Goal: Task Accomplishment & Management: Complete application form

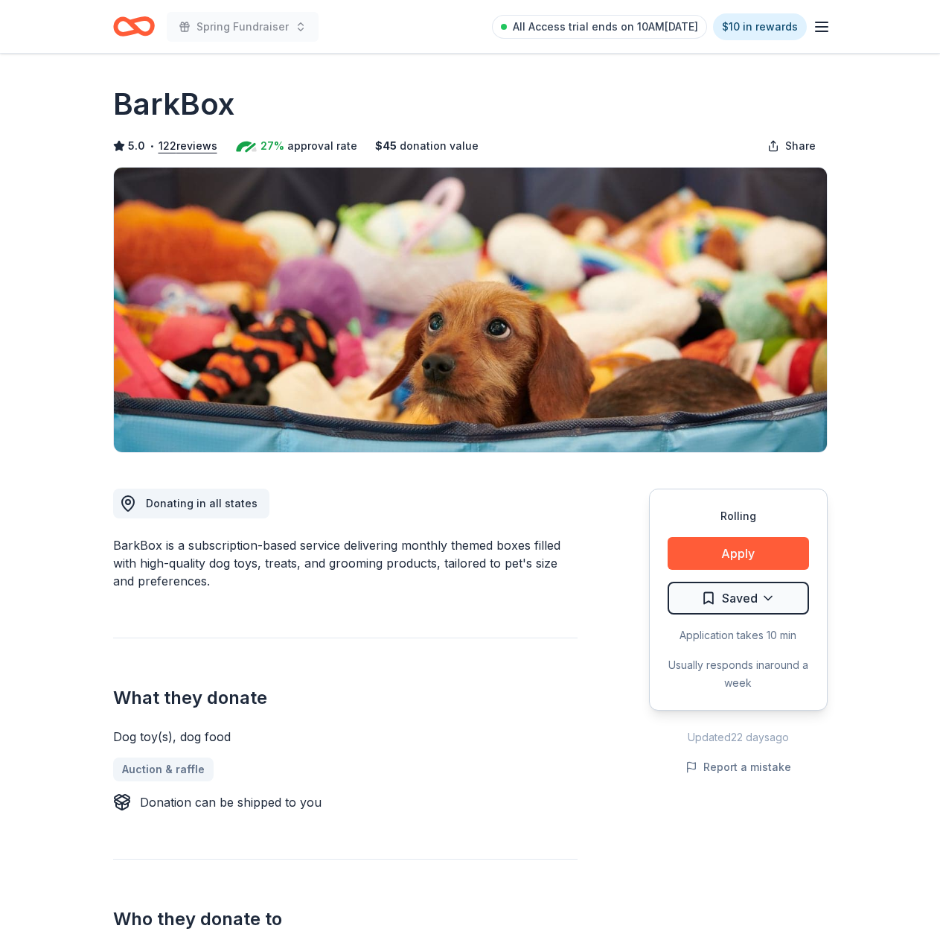
click at [106, 25] on div "Spring Fundraiser All Access trial ends on 10AM[DATE] $10 in rewards" at bounding box center [470, 26] width 762 height 53
click at [831, 28] on div "Spring Fundraiser All Access trial ends on 10AM, 8/19 $10 in rewards" at bounding box center [470, 26] width 762 height 53
click at [823, 28] on icon "button" at bounding box center [822, 27] width 18 height 18
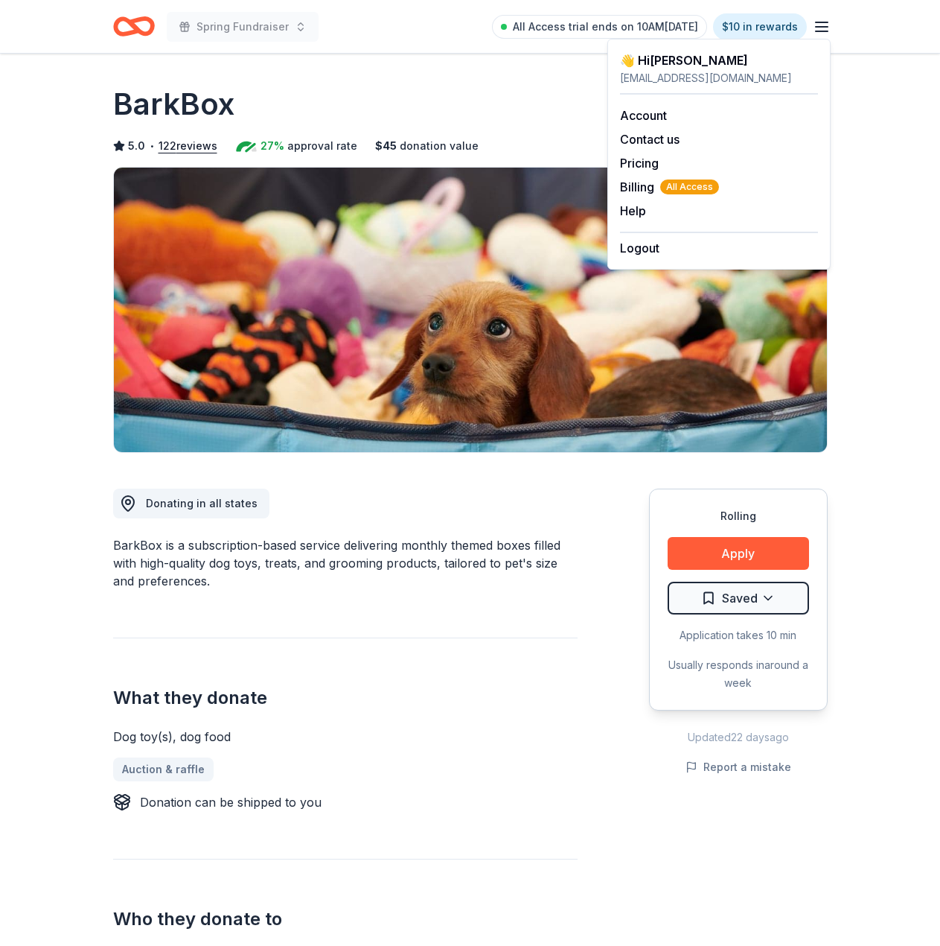
click at [538, 120] on div "BarkBox" at bounding box center [470, 104] width 715 height 42
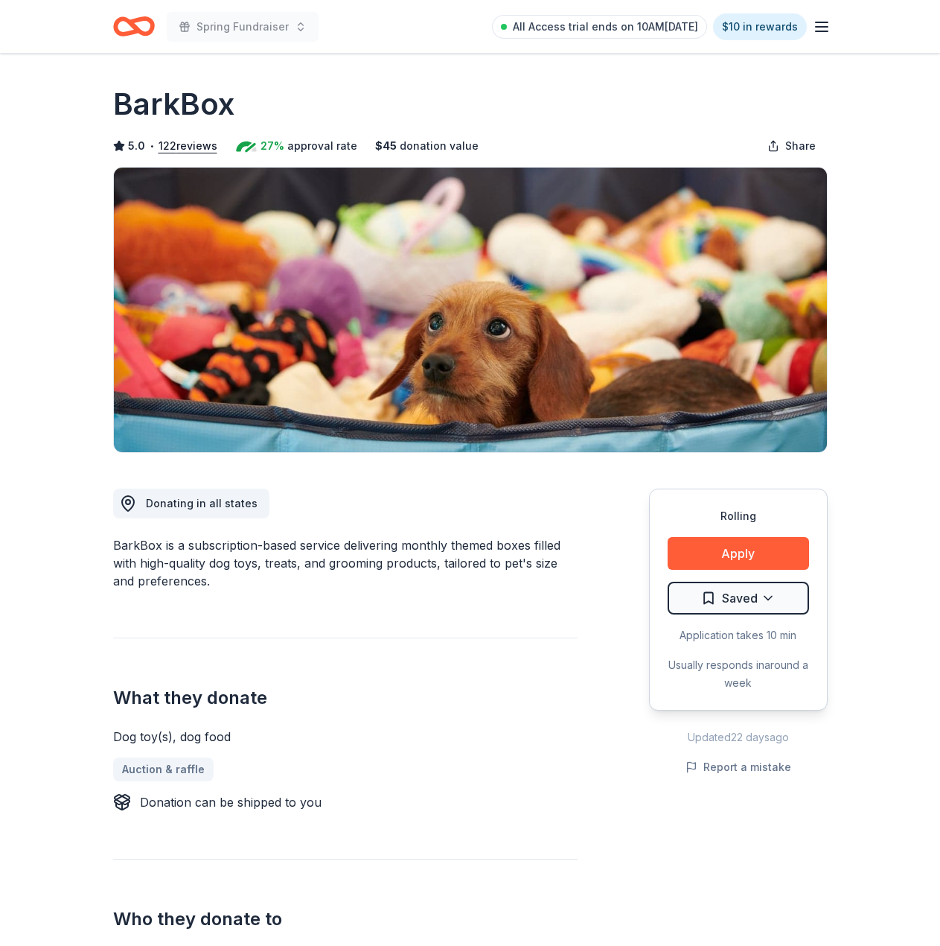
click at [124, 21] on icon "Home" at bounding box center [126, 26] width 23 height 15
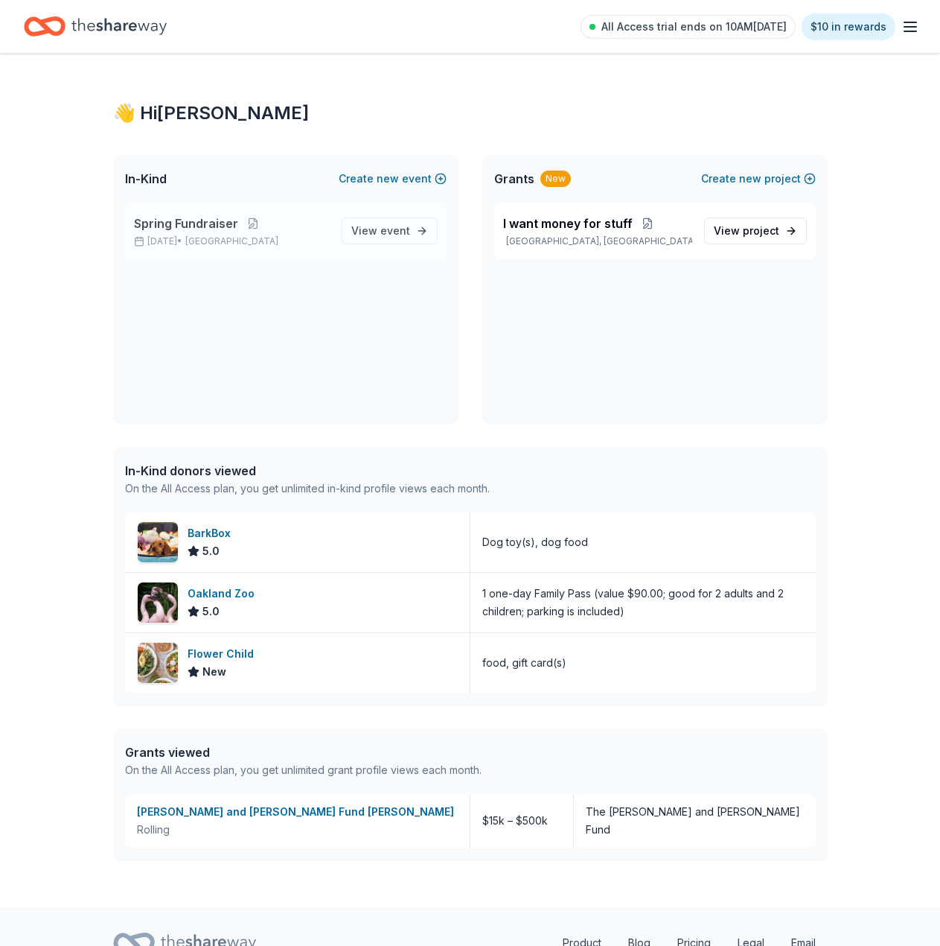
click at [199, 243] on p "Aug 16, 2025 • SF Bay Area" at bounding box center [232, 241] width 196 height 12
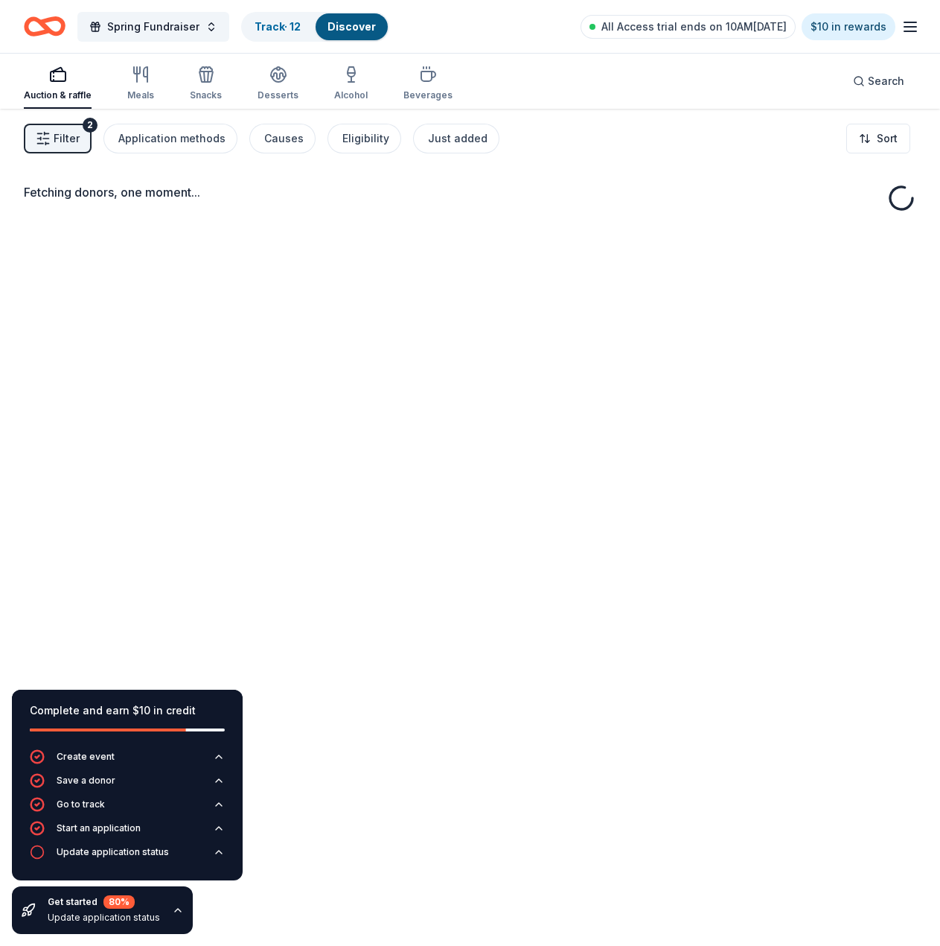
click at [157, 911] on div "Get started 80 % Update application status" at bounding box center [102, 910] width 181 height 48
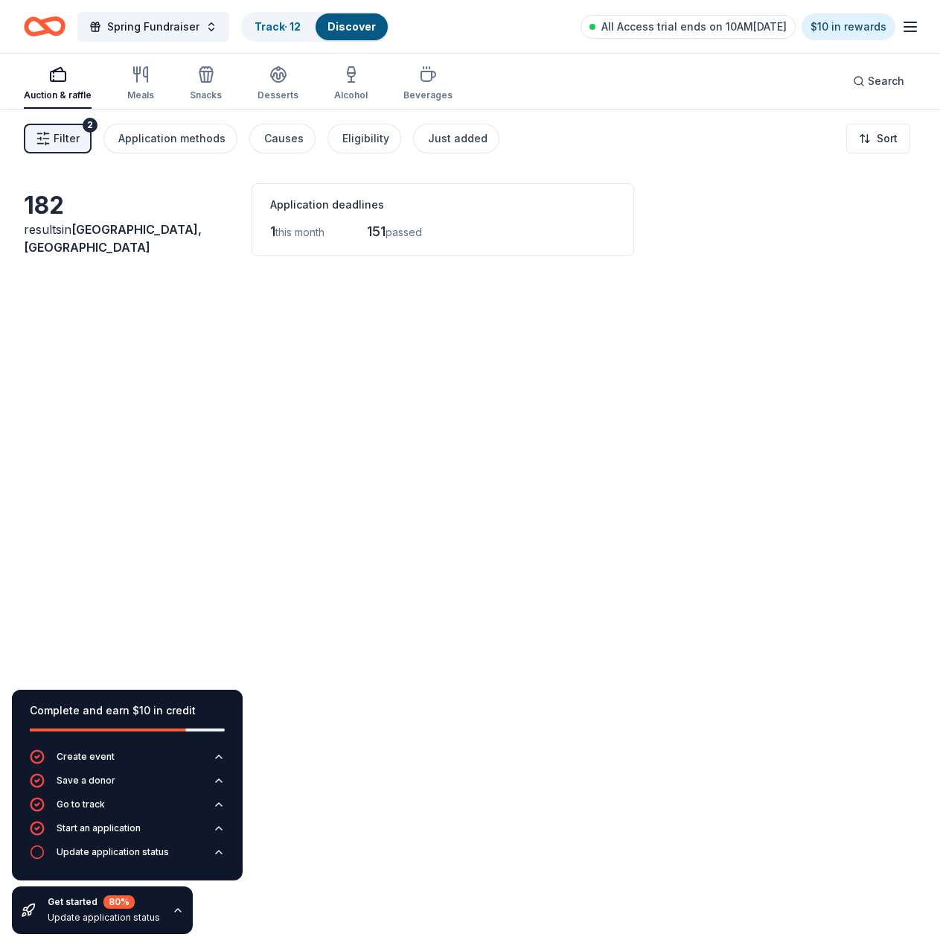
click at [172, 908] on icon "button" at bounding box center [178, 910] width 12 height 12
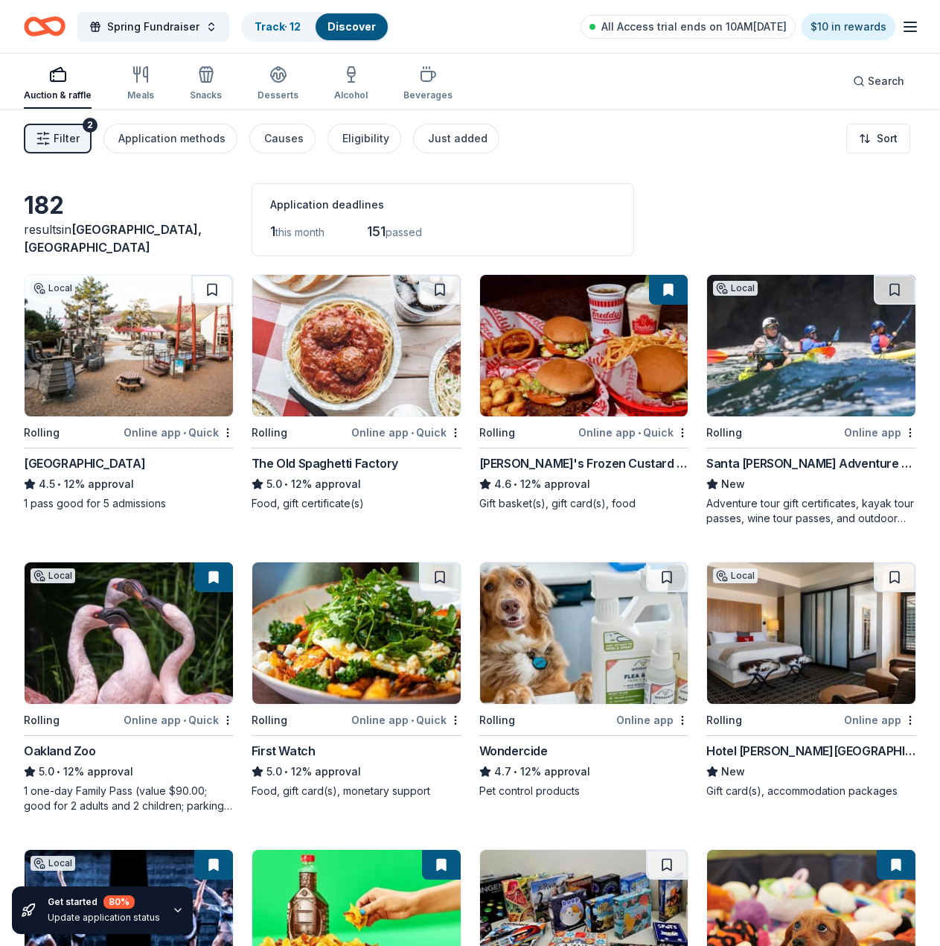
click at [601, 667] on img at bounding box center [584, 632] width 208 height 141
click at [561, 358] on img at bounding box center [584, 345] width 208 height 141
click at [888, 84] on span "Search" at bounding box center [886, 81] width 36 height 18
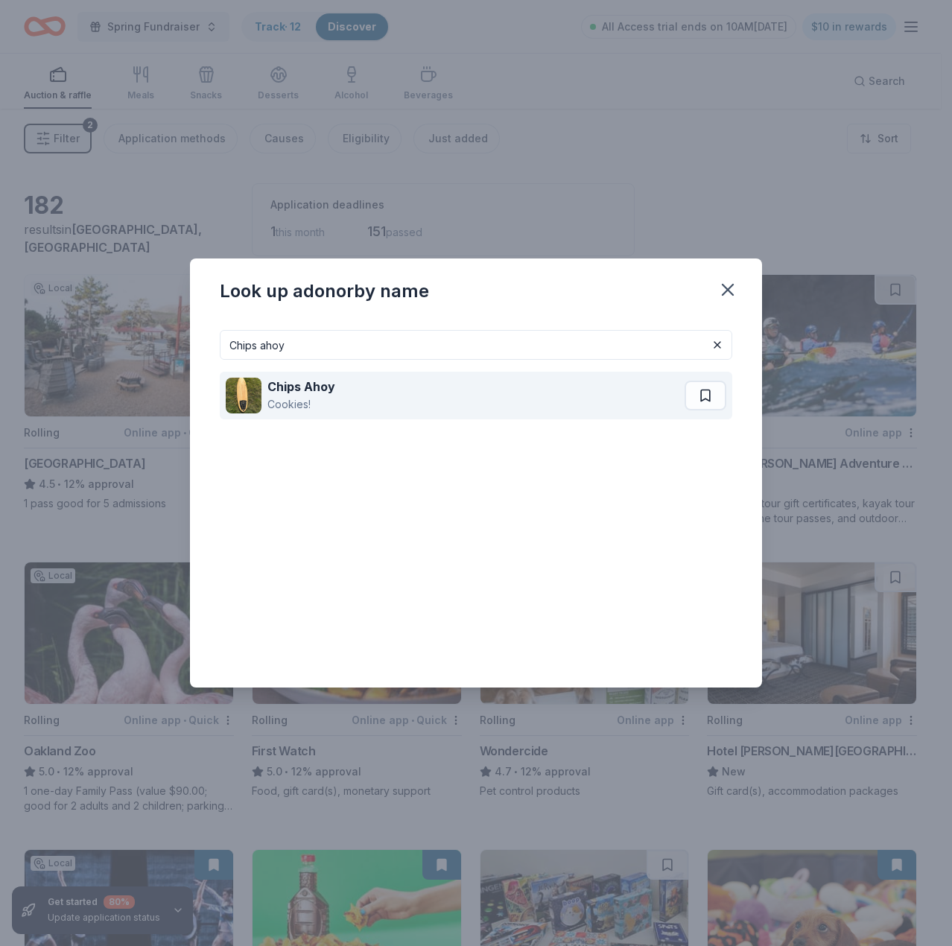
type input "Chips ahoy"
click at [438, 404] on div "Chips Ahoy Cookies!" at bounding box center [455, 396] width 459 height 48
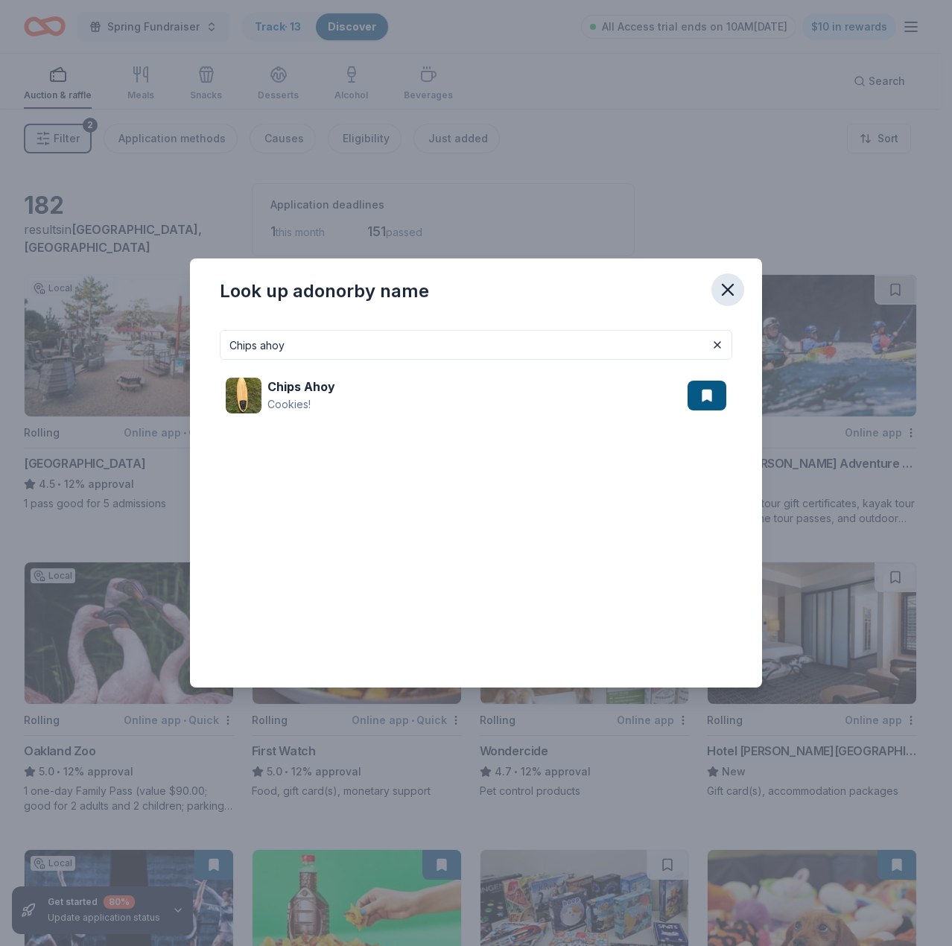
click at [733, 284] on icon "button" at bounding box center [727, 289] width 10 height 10
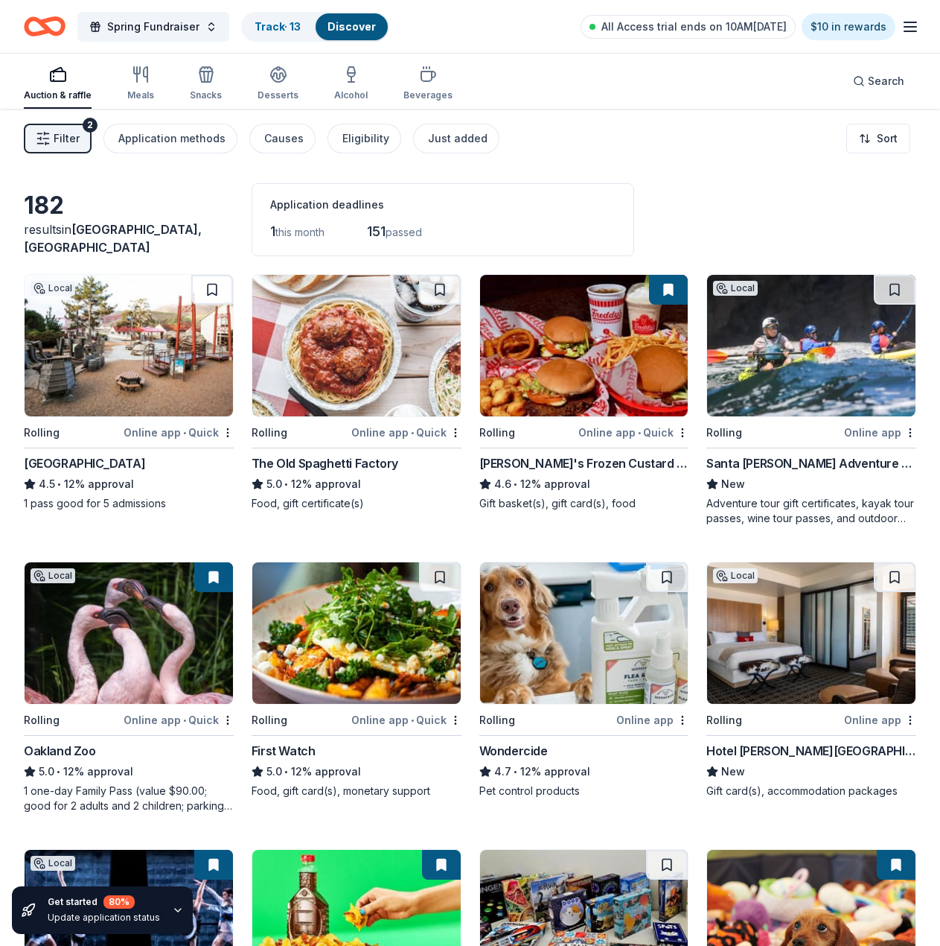
click at [786, 380] on img at bounding box center [811, 345] width 208 height 141
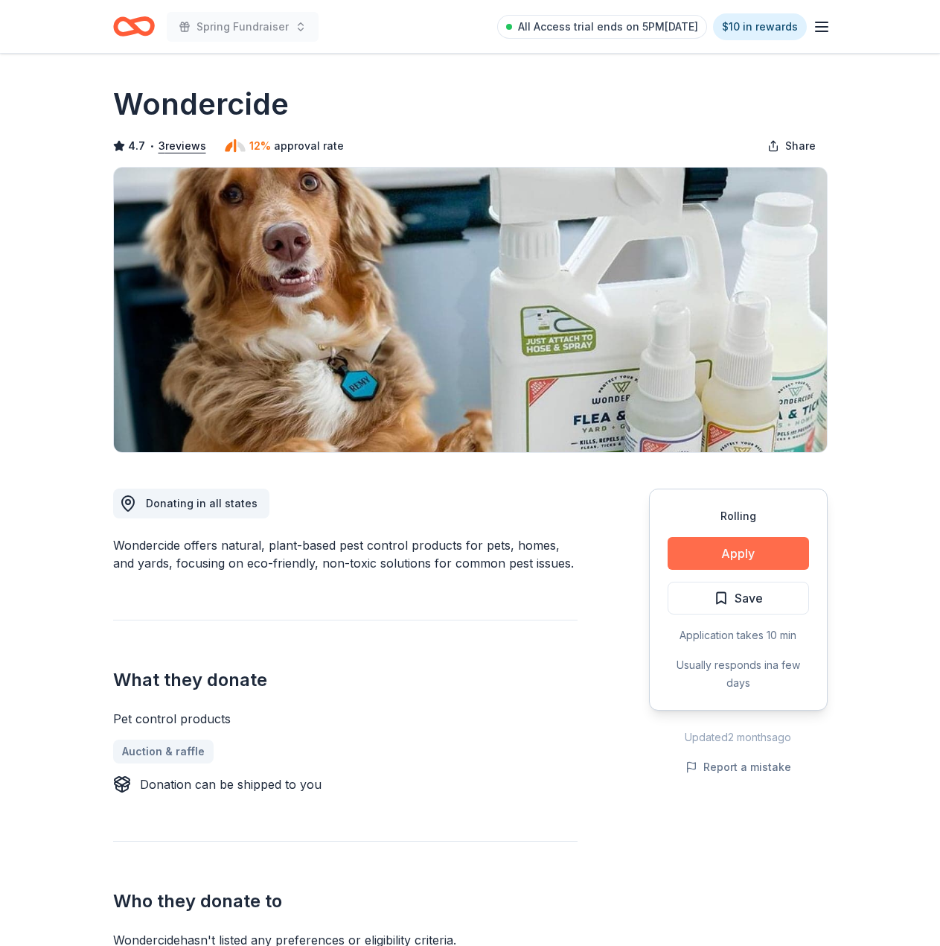
click at [785, 541] on button "Apply" at bounding box center [738, 553] width 141 height 33
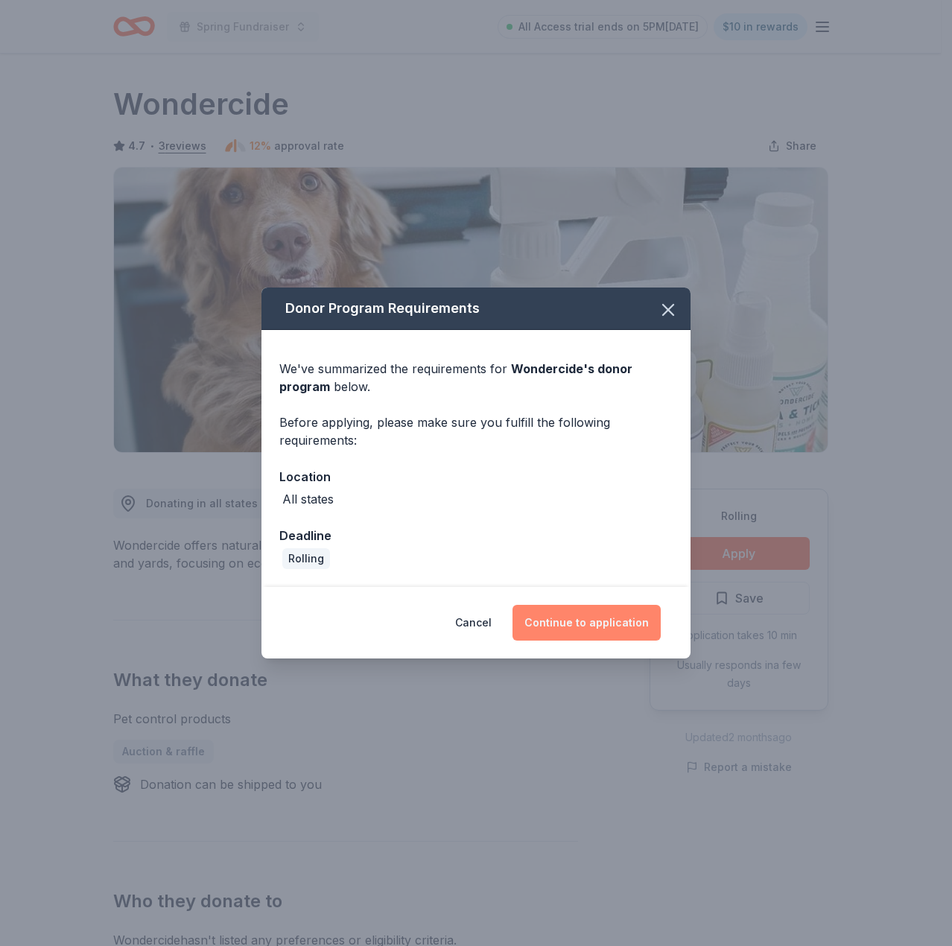
click at [594, 620] on button "Continue to application" at bounding box center [586, 623] width 148 height 36
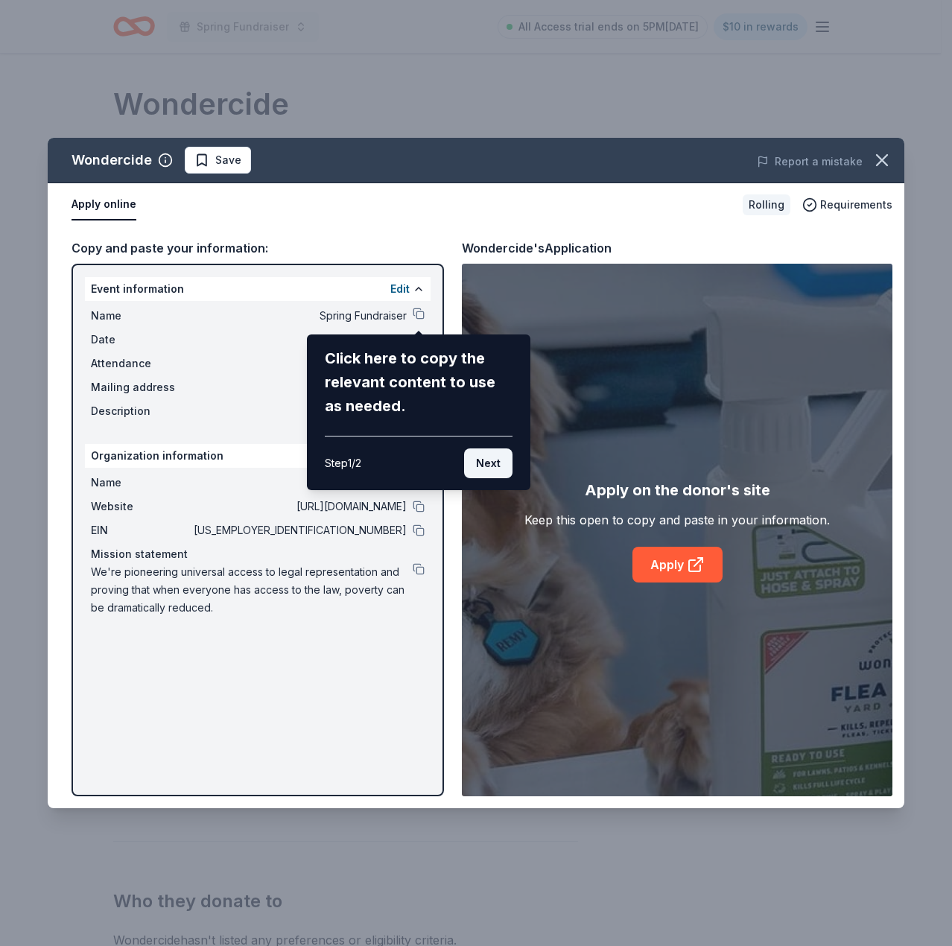
click at [495, 465] on button "Next" at bounding box center [488, 463] width 48 height 30
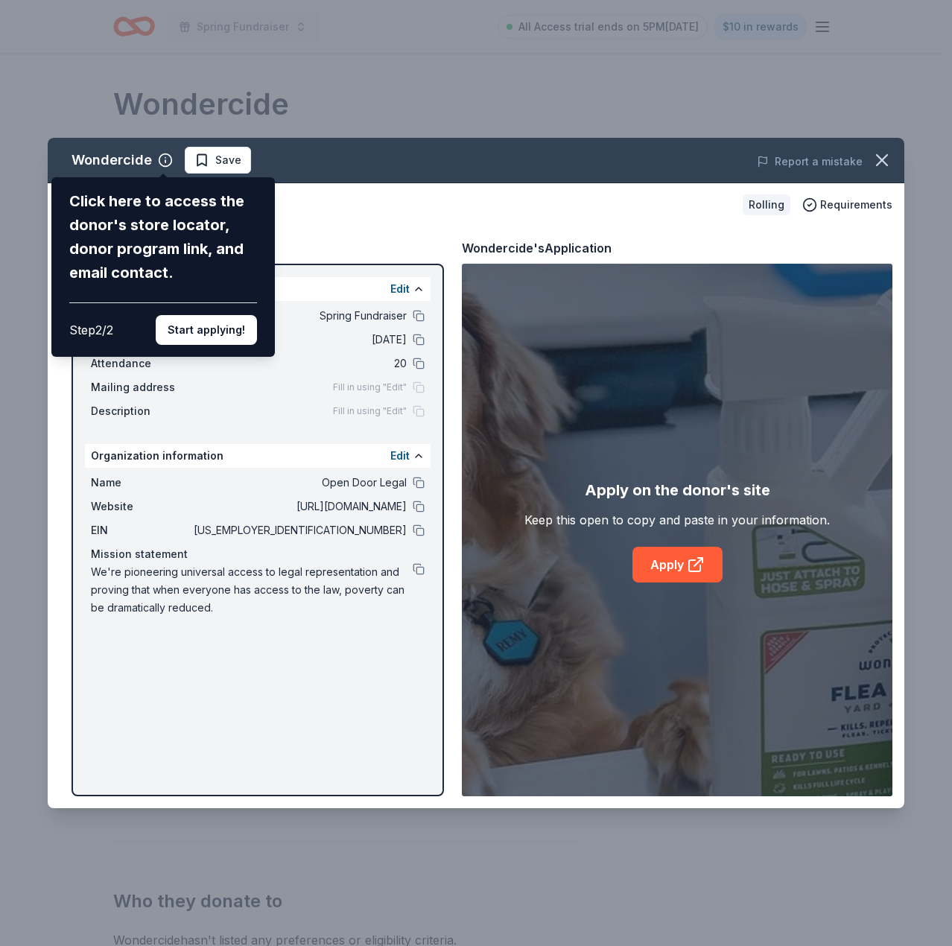
click at [662, 553] on div "Wondercide Click here to access the donor's store locator, donor program link, …" at bounding box center [476, 473] width 856 height 670
click at [203, 335] on button "Start applying!" at bounding box center [206, 330] width 101 height 30
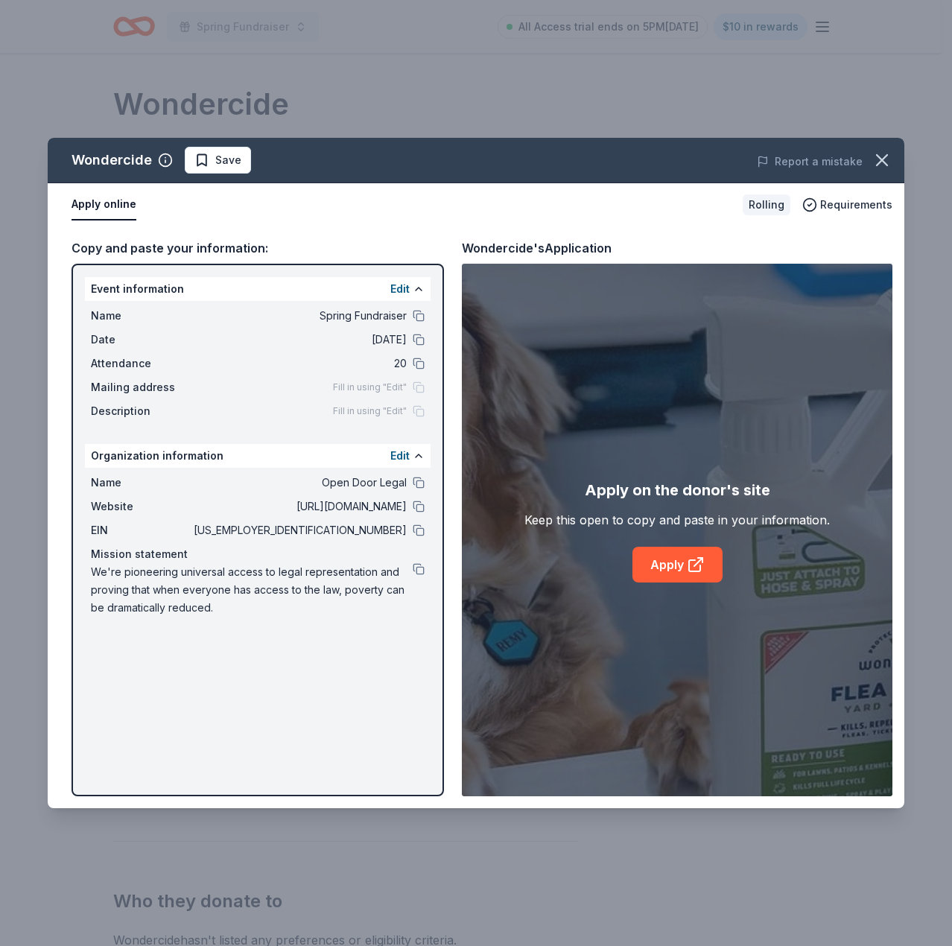
click at [216, 166] on div "Wondercide Save Report a mistake Apply online Rolling Requirements Copy and pas…" at bounding box center [476, 473] width 856 height 670
click at [200, 162] on div "Wondercide Save Report a mistake Apply online Rolling Requirements Copy and pas…" at bounding box center [476, 473] width 856 height 670
click at [691, 560] on div "Wondercide Save Report a mistake Apply online Rolling Requirements Copy and pas…" at bounding box center [476, 473] width 856 height 670
click at [877, 168] on icon "button" at bounding box center [881, 160] width 21 height 21
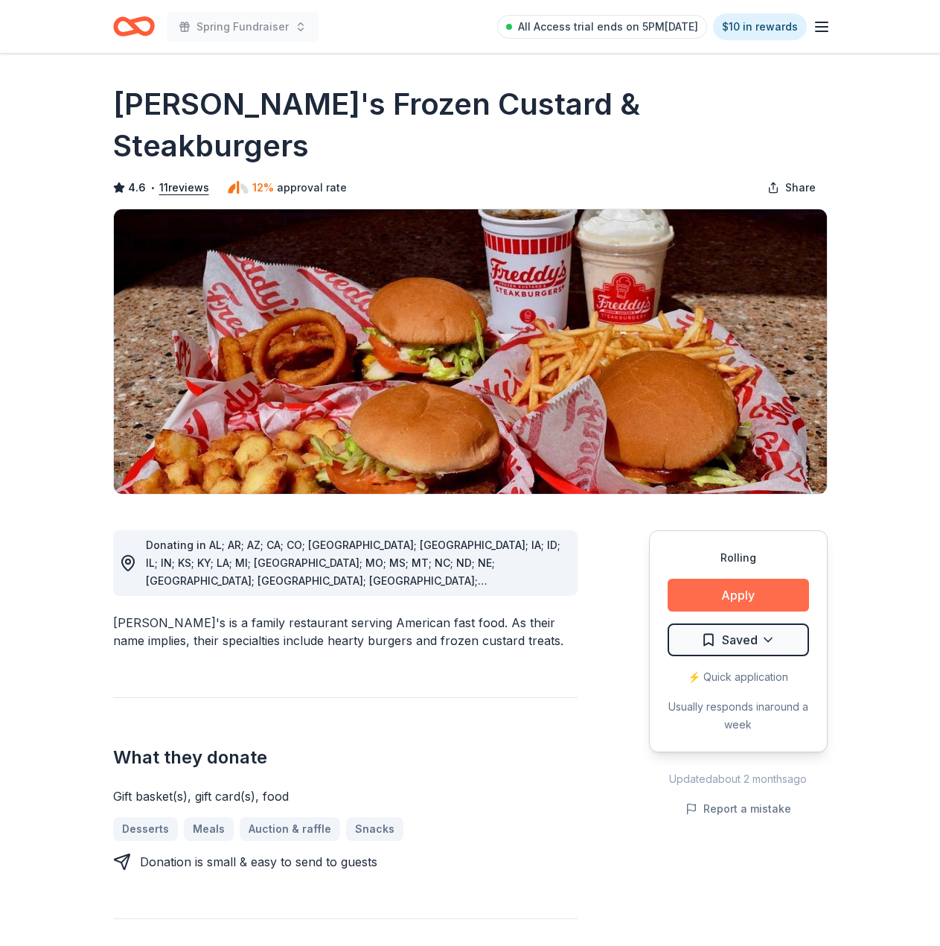
click at [743, 579] on button "Apply" at bounding box center [738, 595] width 141 height 33
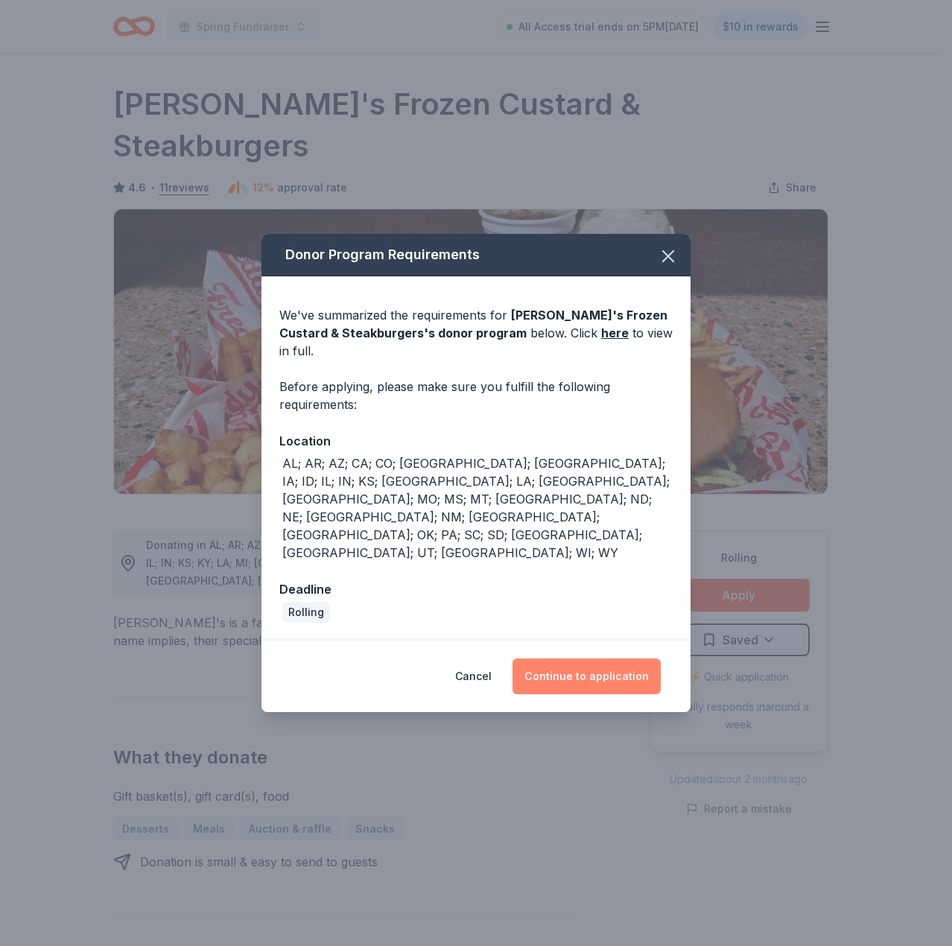
click at [621, 658] on button "Continue to application" at bounding box center [586, 676] width 148 height 36
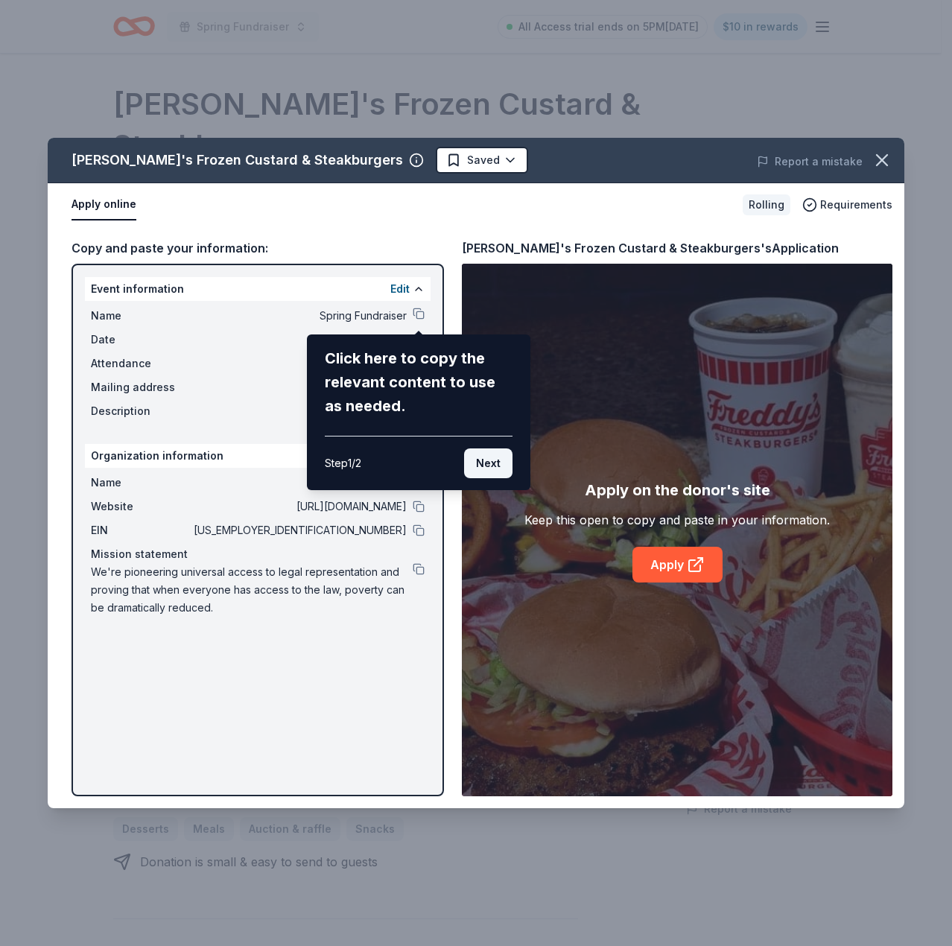
click at [496, 467] on button "Next" at bounding box center [488, 463] width 48 height 30
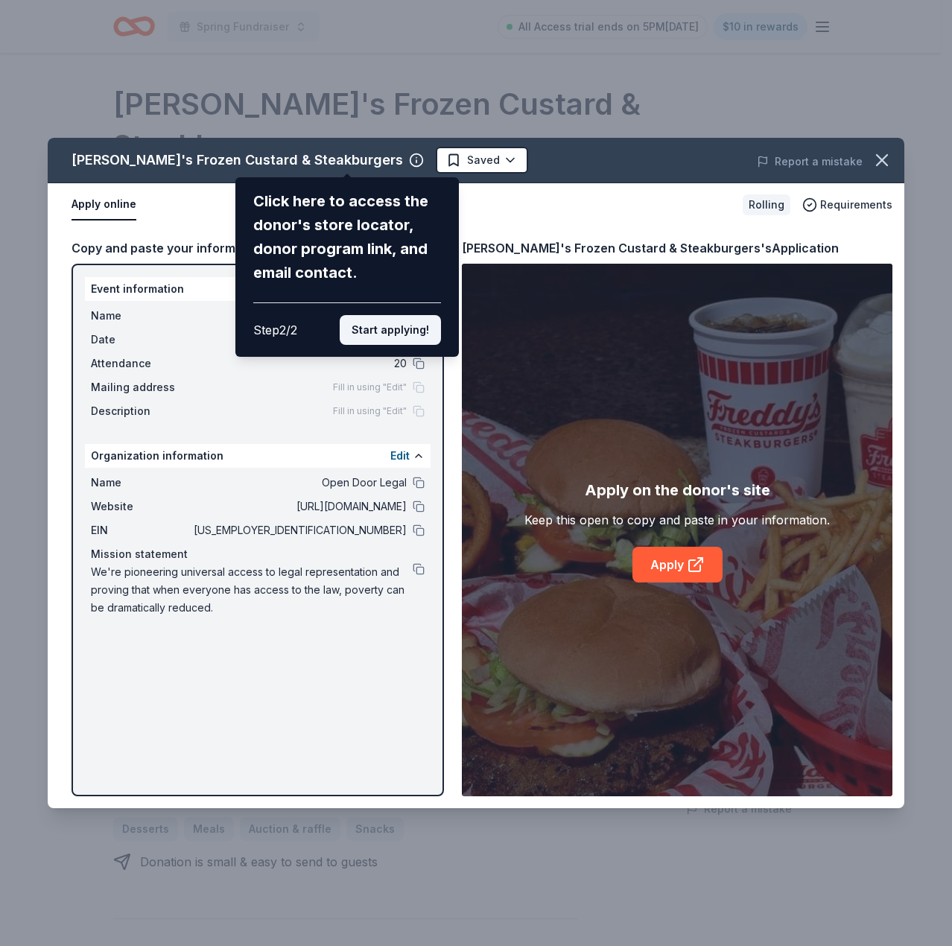
click at [408, 331] on button "Start applying!" at bounding box center [390, 330] width 101 height 30
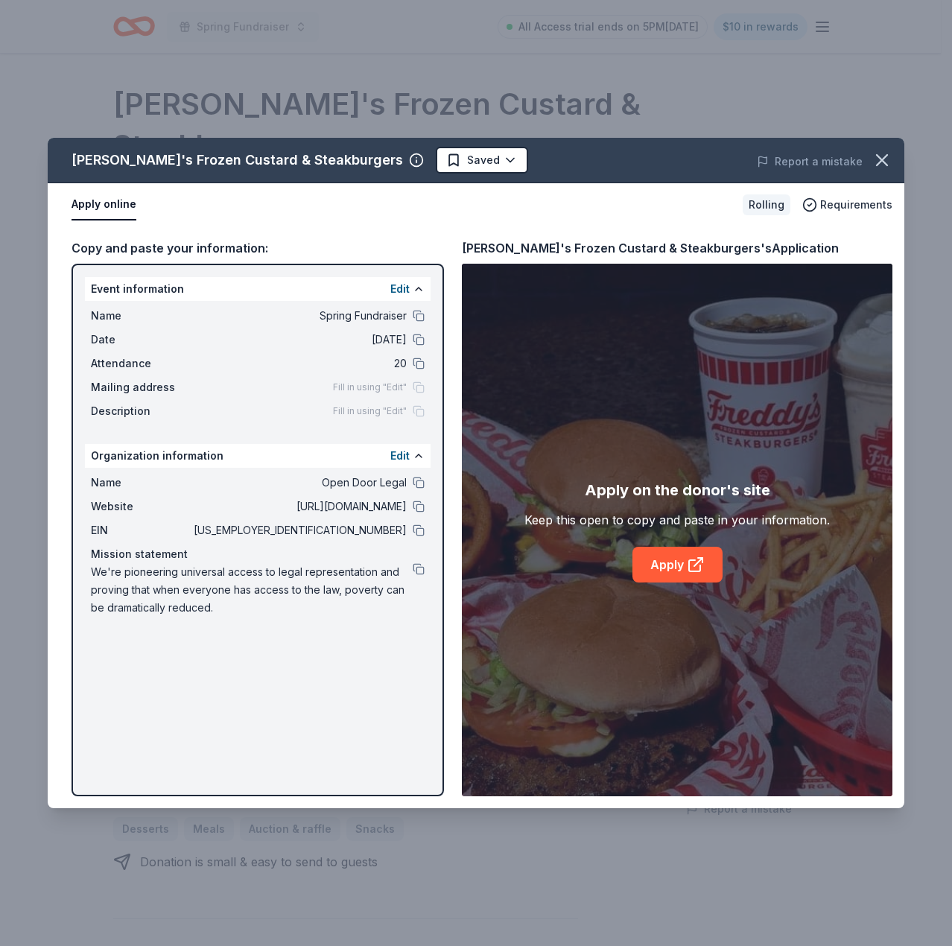
click at [705, 578] on div "Freddy's Frozen Custard & Steakburgers Saved Report a mistake Apply online Roll…" at bounding box center [476, 473] width 856 height 670
click at [704, 570] on div "Freddy's Frozen Custard & Steakburgers Saved Report a mistake Apply online Roll…" at bounding box center [476, 473] width 856 height 670
click at [879, 162] on icon "button" at bounding box center [881, 160] width 10 height 10
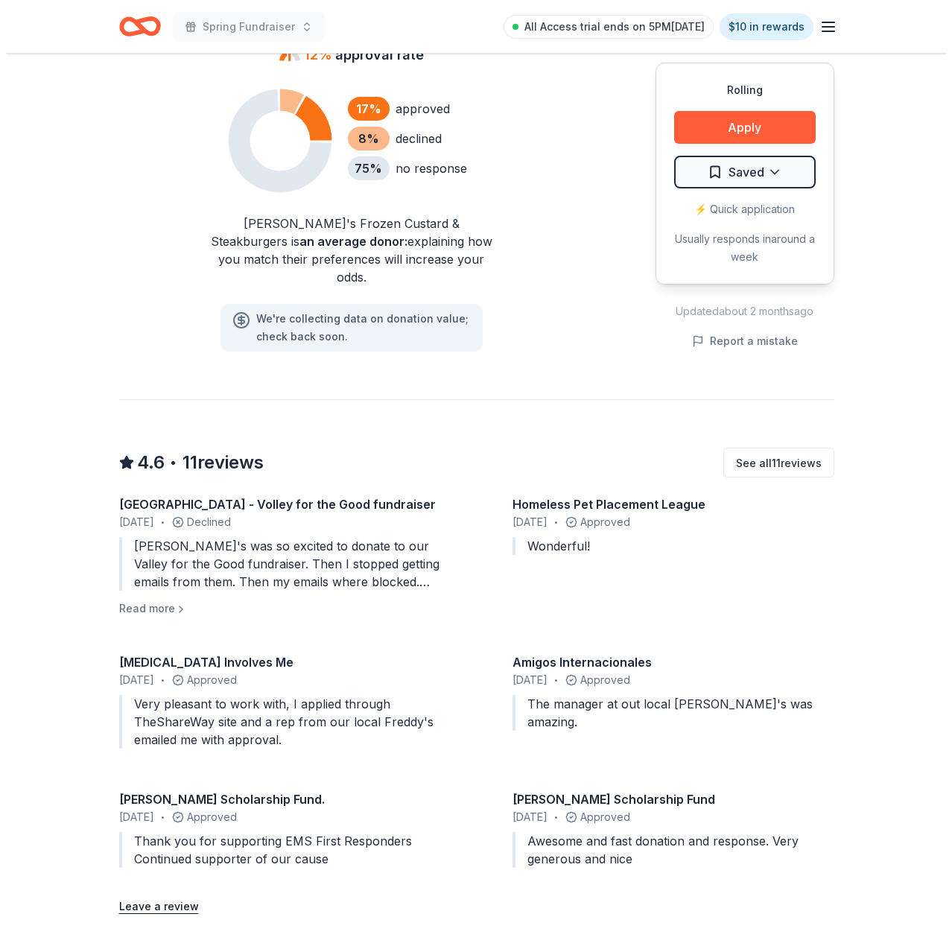
scroll to position [1266, 0]
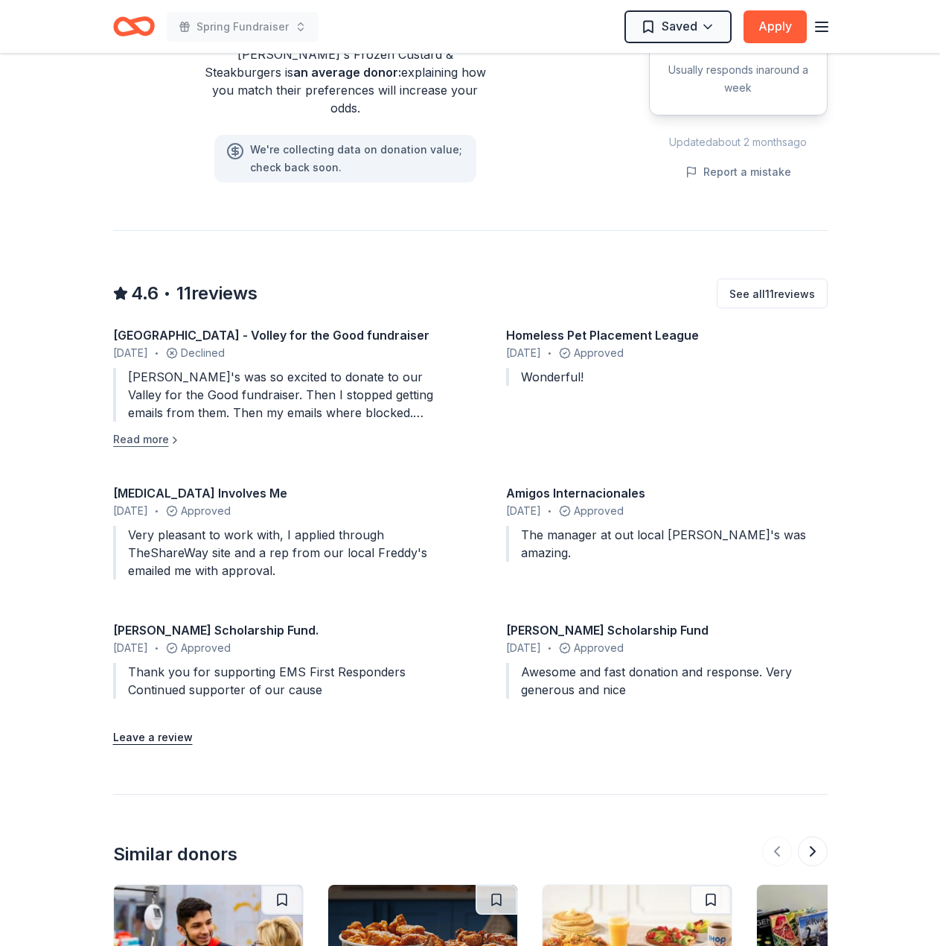
click at [154, 430] on button "Read more" at bounding box center [147, 439] width 68 height 18
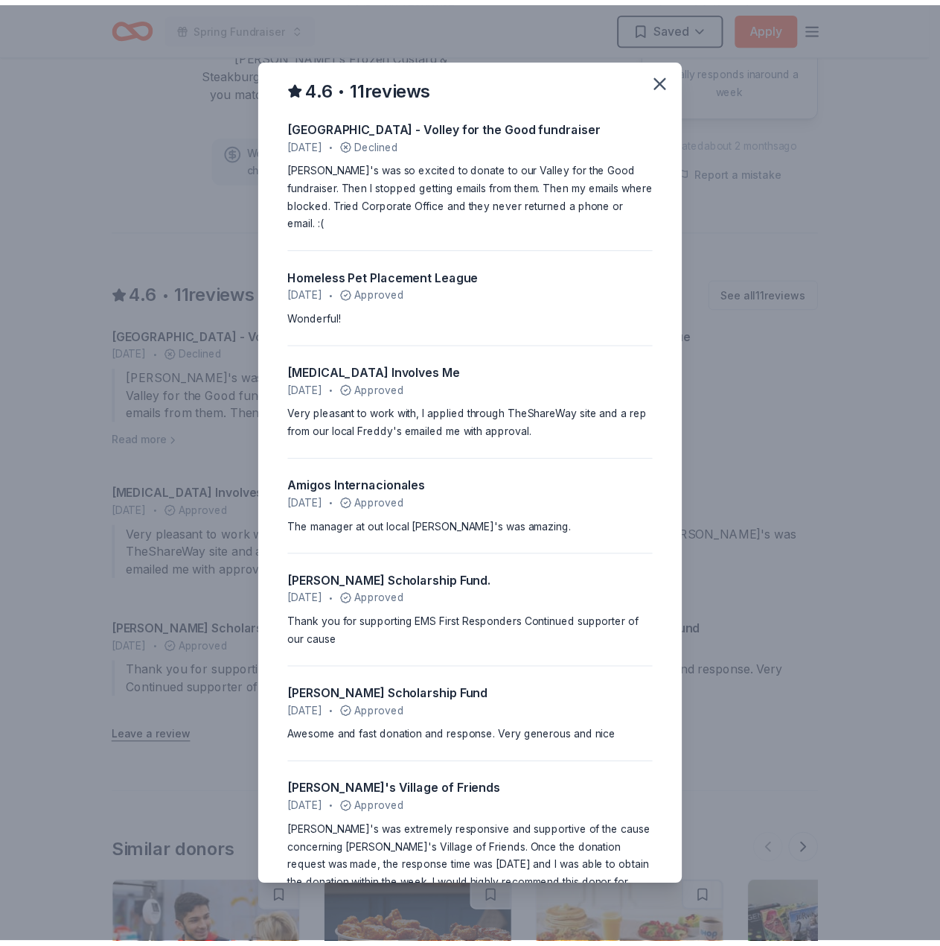
scroll to position [0, 0]
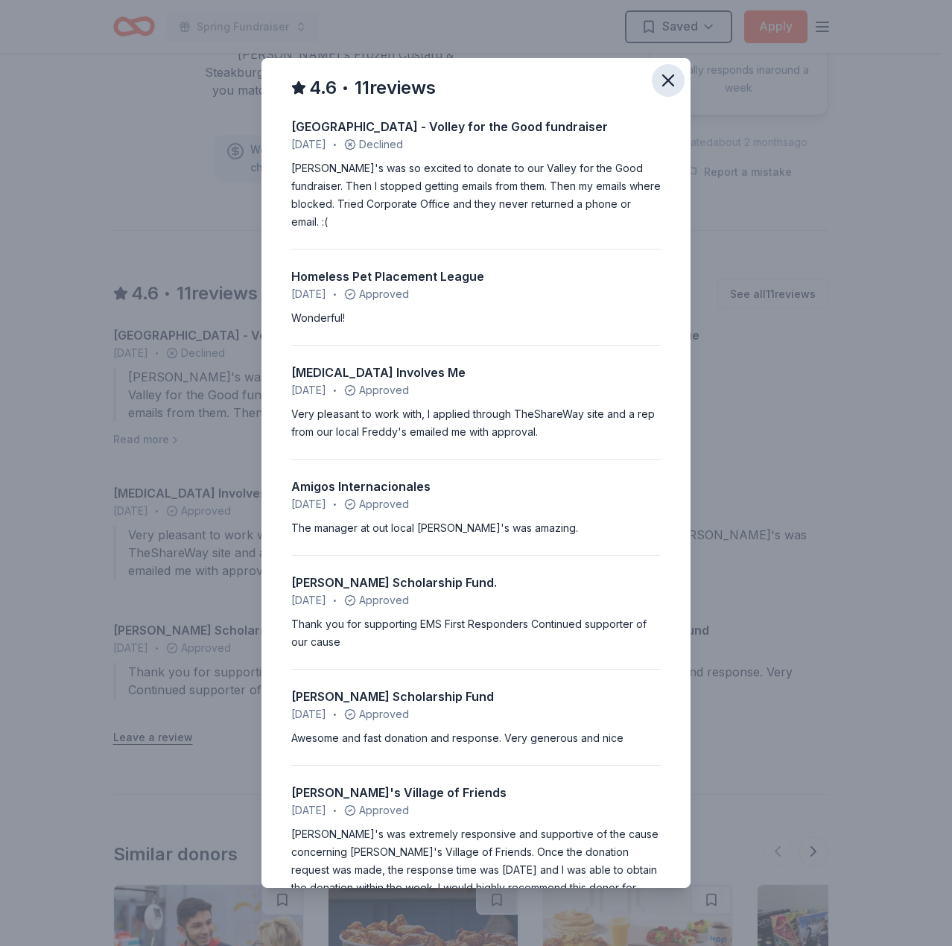
click at [657, 83] on icon "button" at bounding box center [667, 80] width 21 height 21
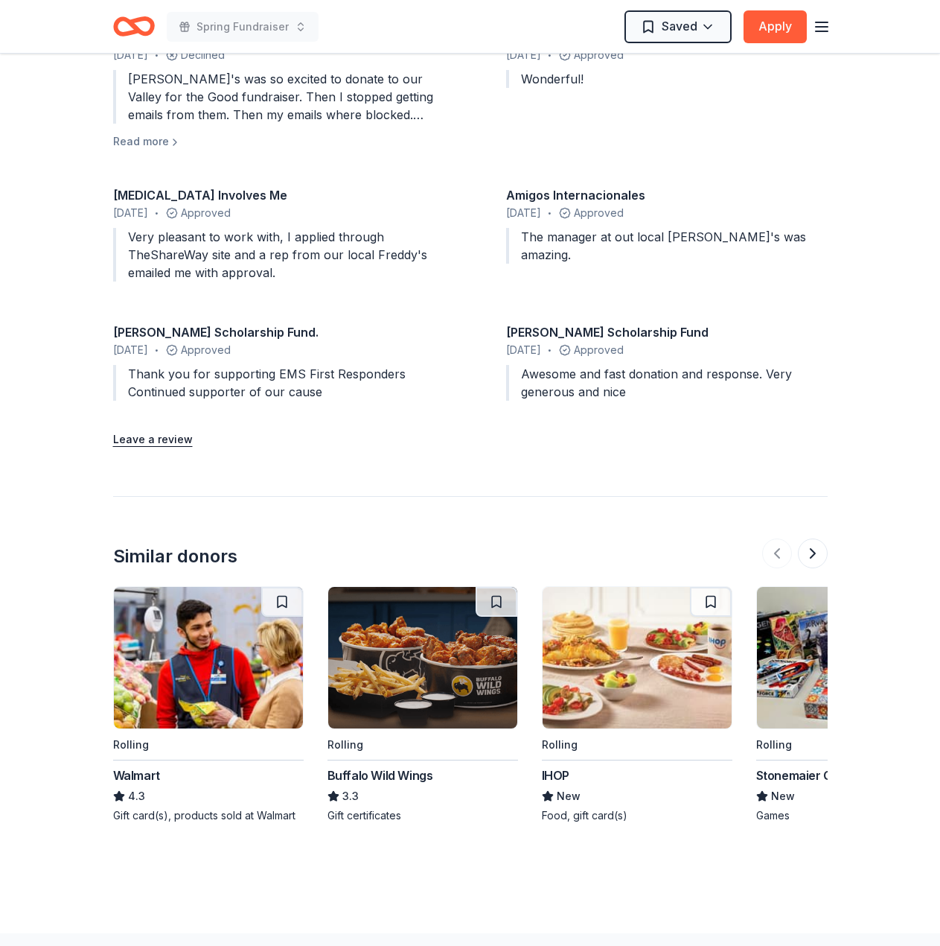
scroll to position [1581, 0]
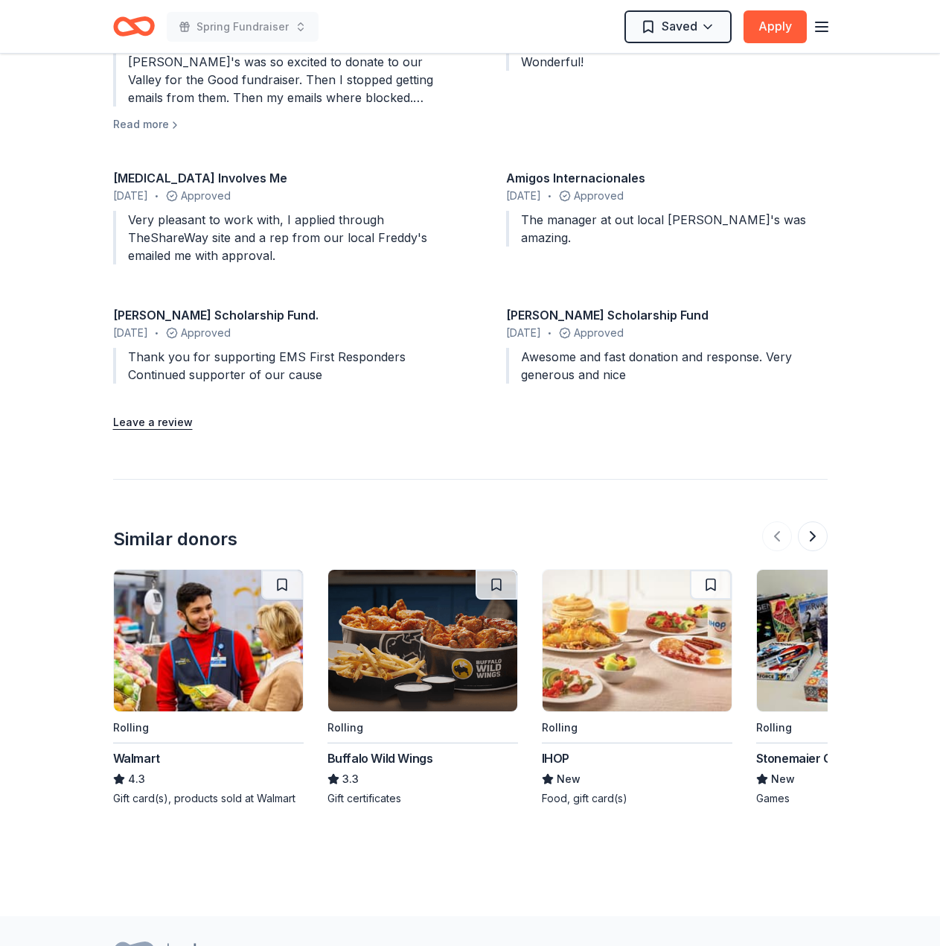
click at [415, 749] on div "Buffalo Wild Wings" at bounding box center [381, 758] width 106 height 18
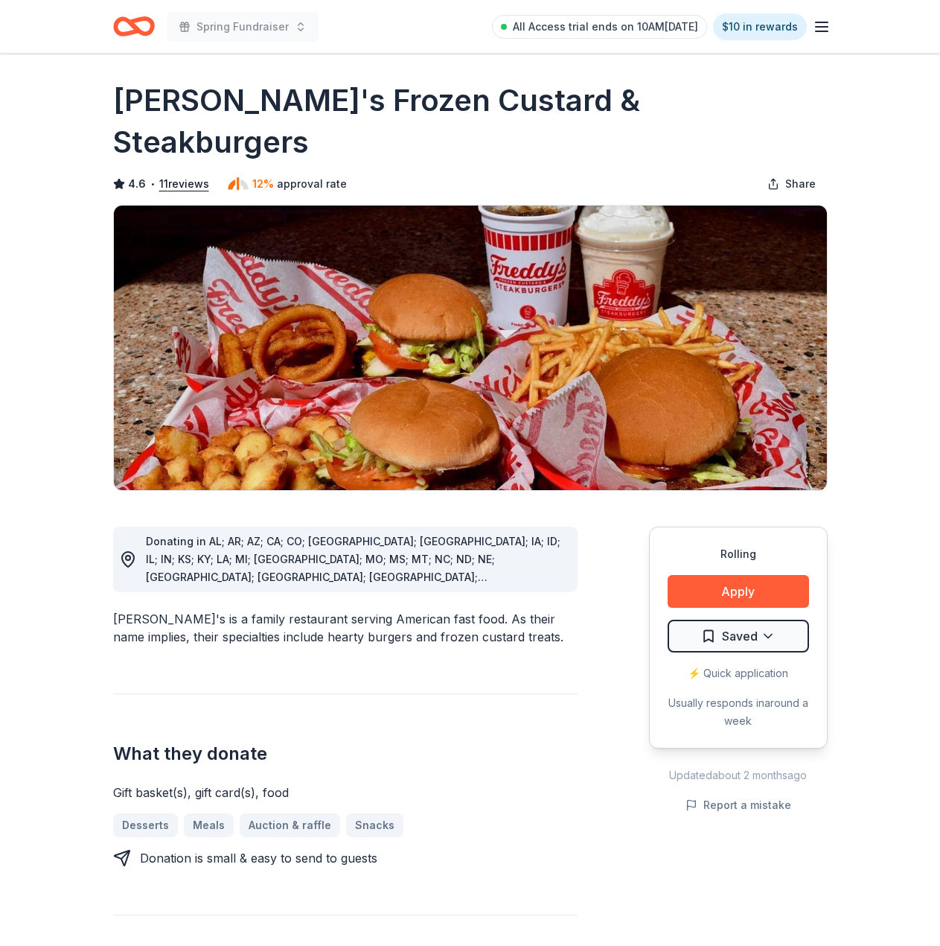
scroll to position [0, 0]
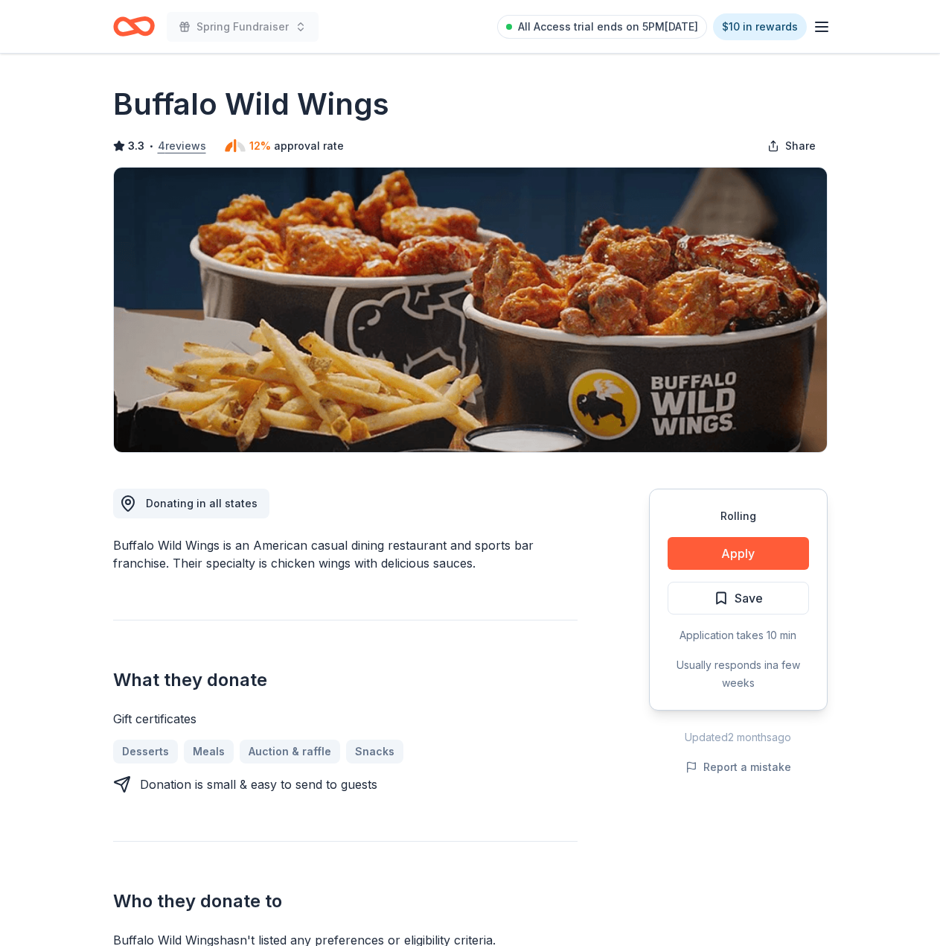
click at [180, 144] on button "4 reviews" at bounding box center [182, 146] width 48 height 18
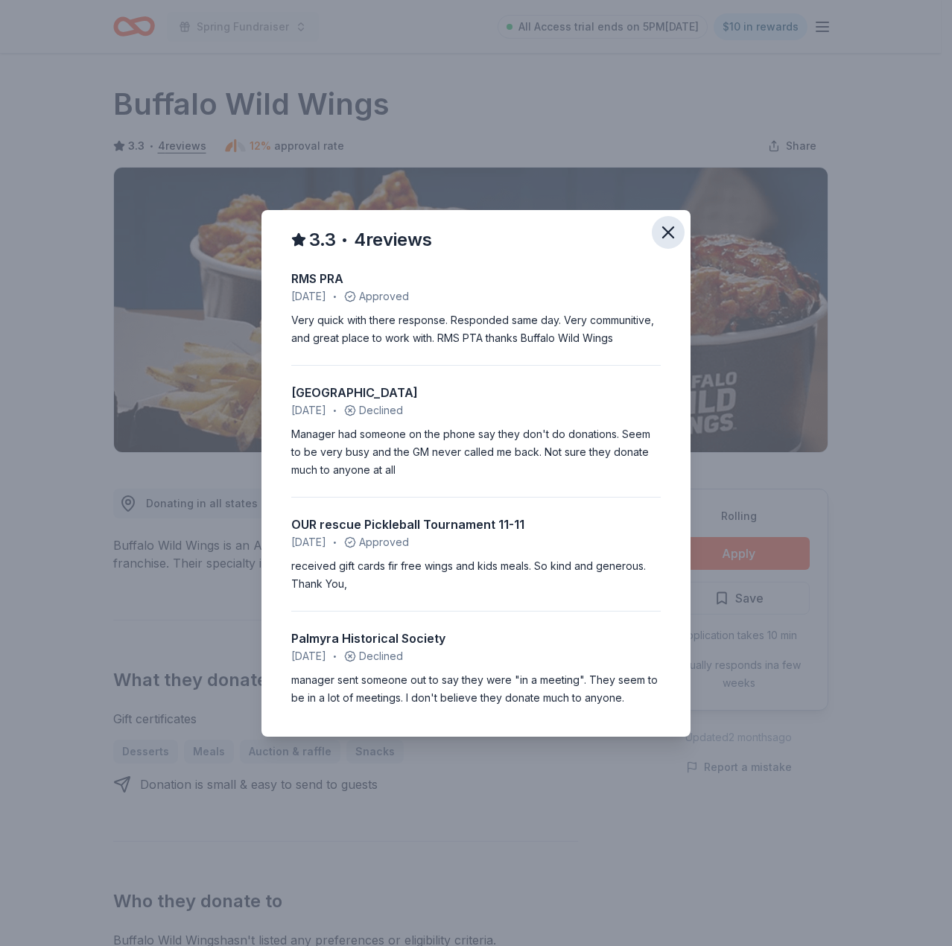
click at [663, 229] on icon "button" at bounding box center [668, 232] width 10 height 10
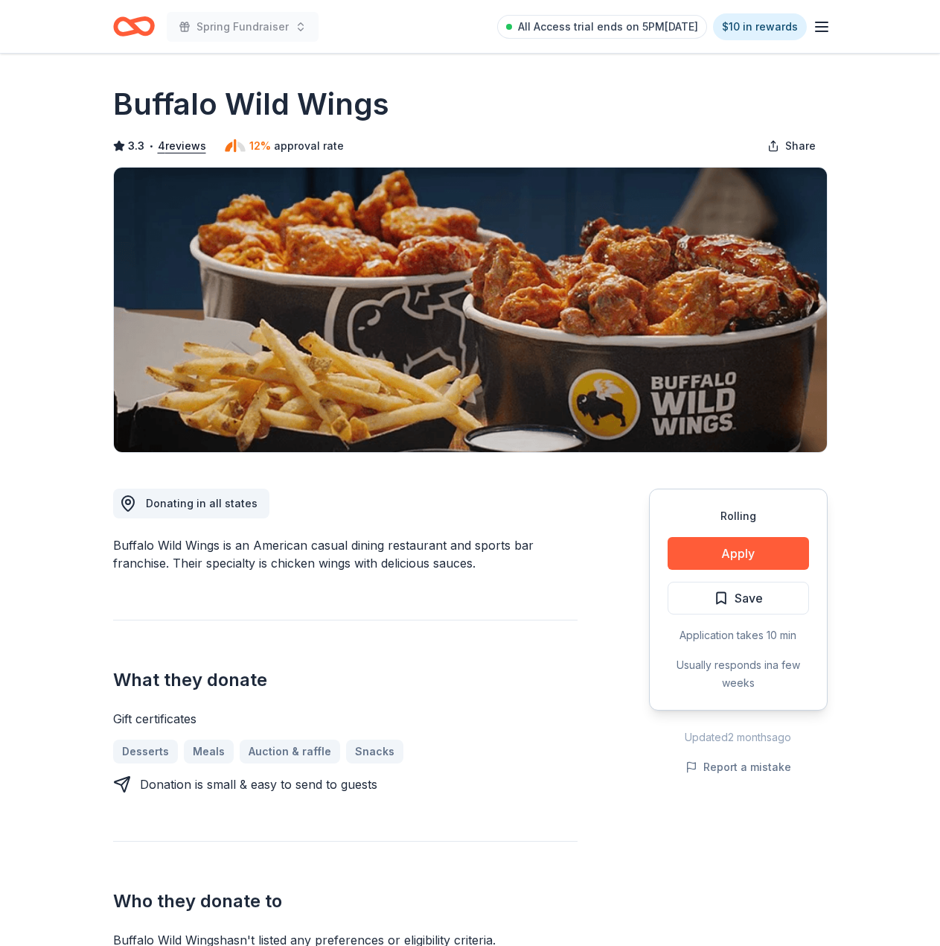
click at [124, 20] on icon "Home" at bounding box center [126, 26] width 23 height 15
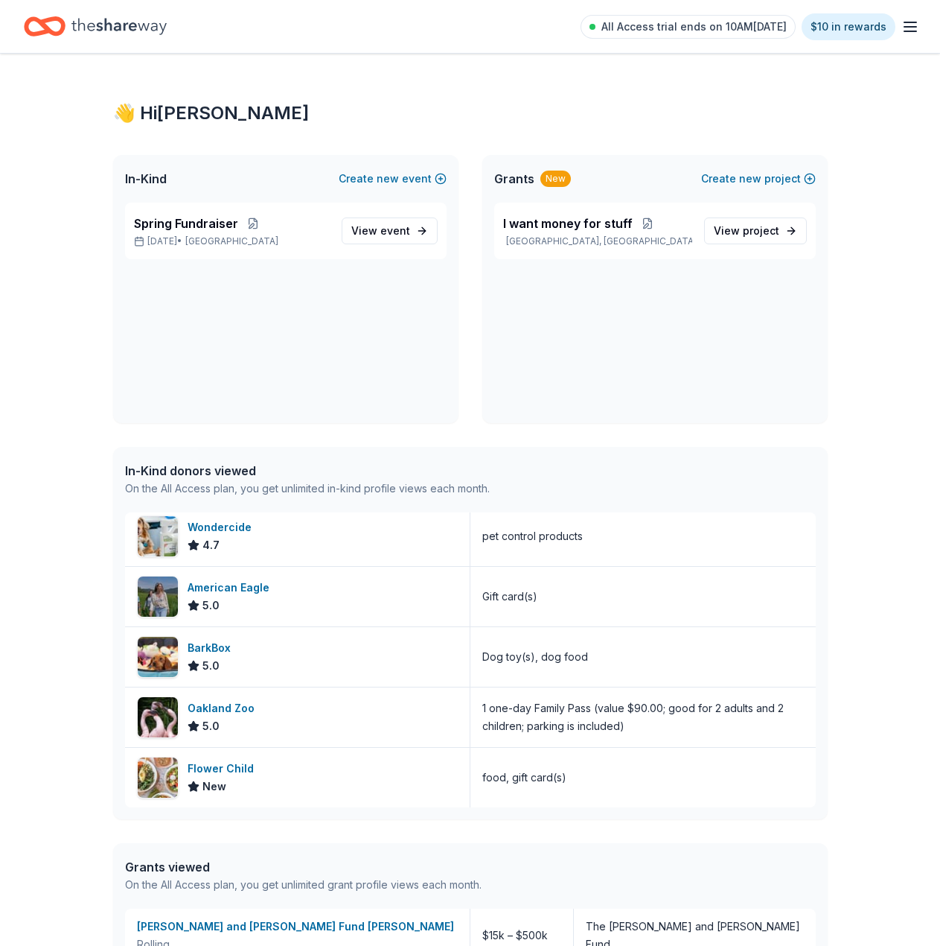
drag, startPoint x: 497, startPoint y: 84, endPoint x: 484, endPoint y: 87, distance: 13.0
click at [497, 84] on div "👋 Hi James In-Kind Create new event Spring Fundraiser Aug 16, 2025 • SF Bay Are…" at bounding box center [470, 538] width 762 height 968
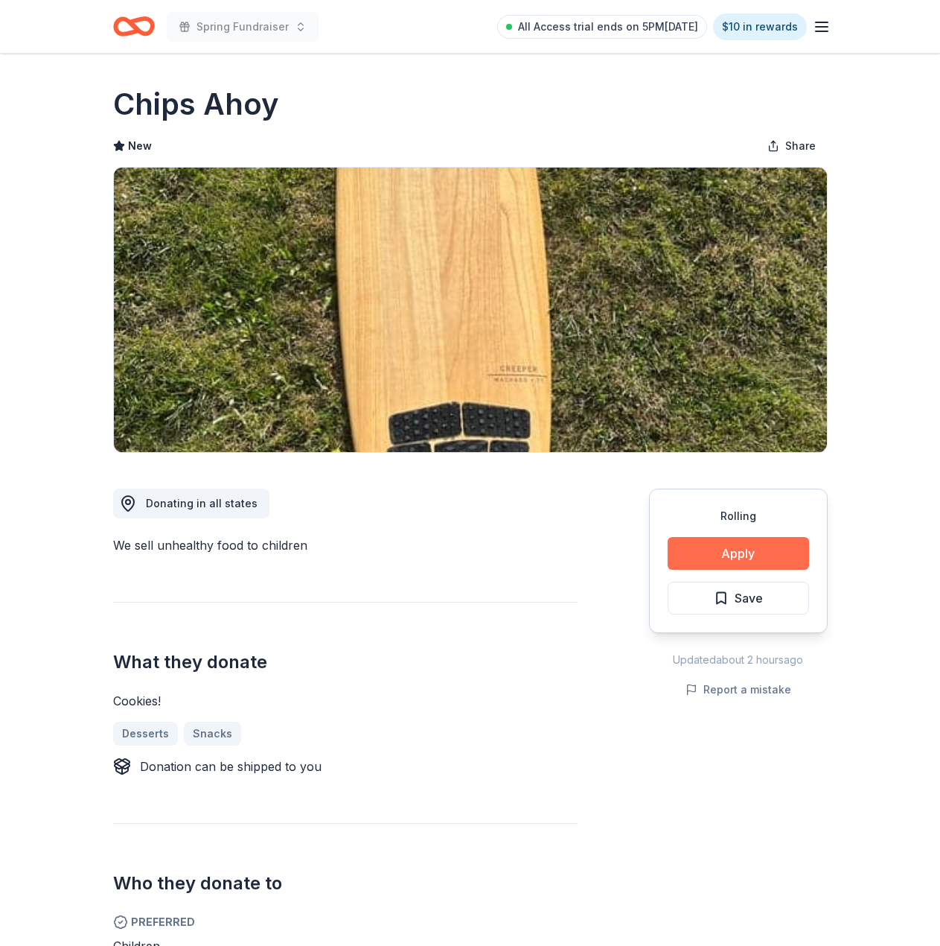
click at [709, 542] on button "Apply" at bounding box center [738, 553] width 141 height 33
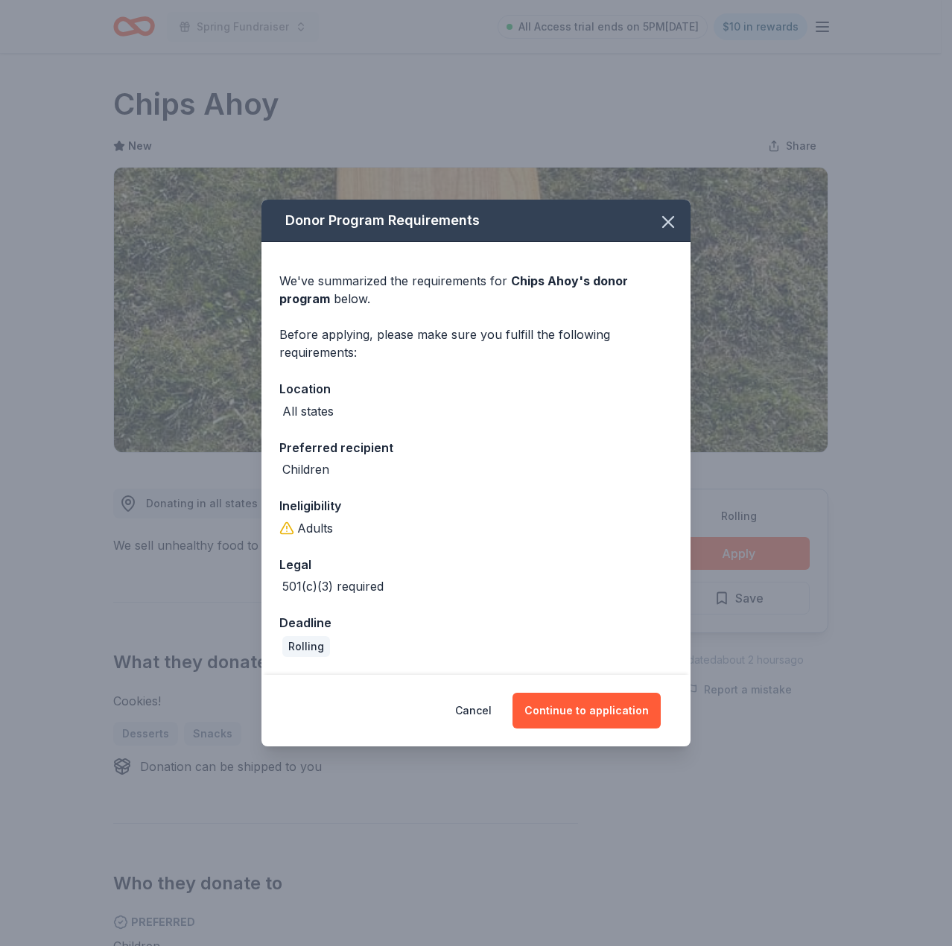
click at [709, 542] on div "Donor Program Requirements We've summarized the requirements for Chips Ahoy 's …" at bounding box center [476, 473] width 952 height 946
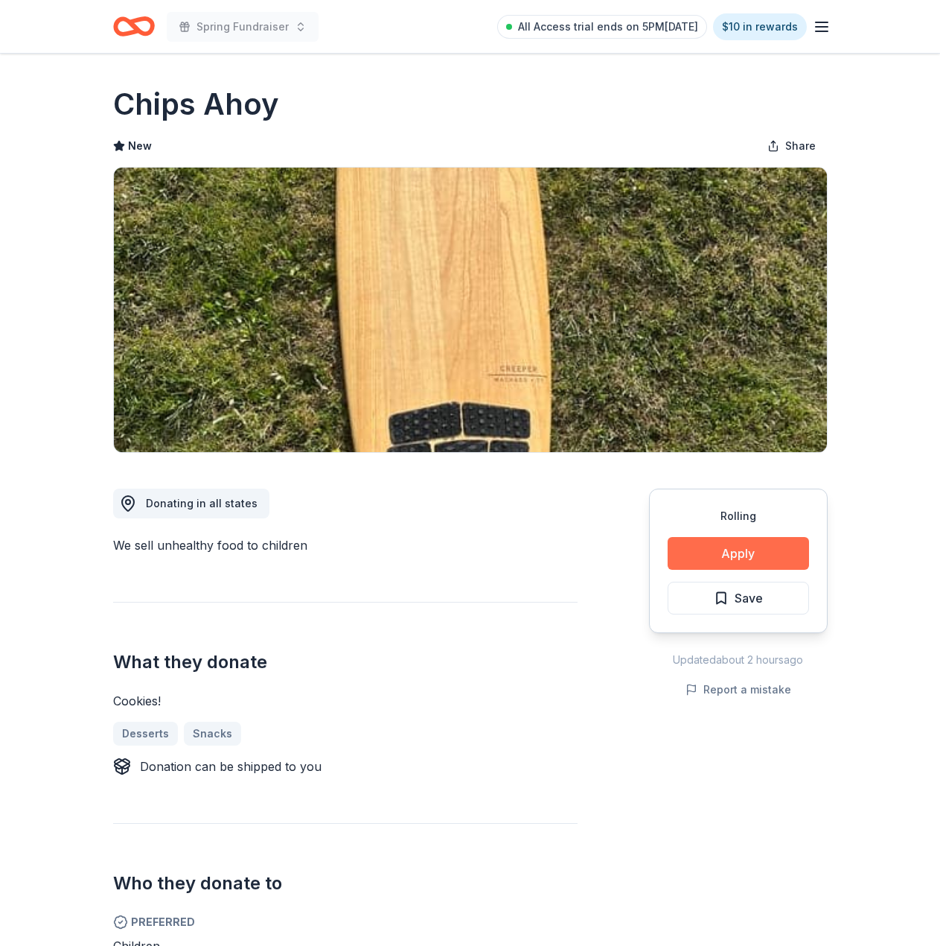
click at [709, 542] on button "Apply" at bounding box center [738, 553] width 141 height 33
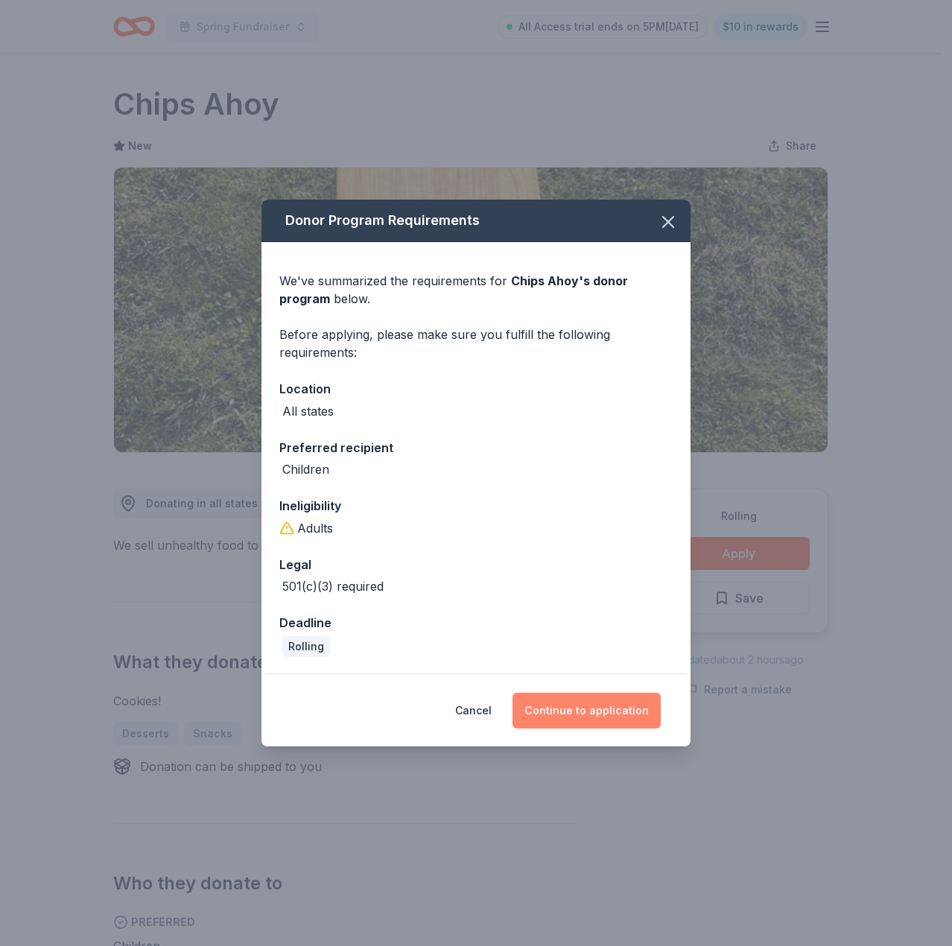
click at [562, 713] on button "Continue to application" at bounding box center [586, 710] width 148 height 36
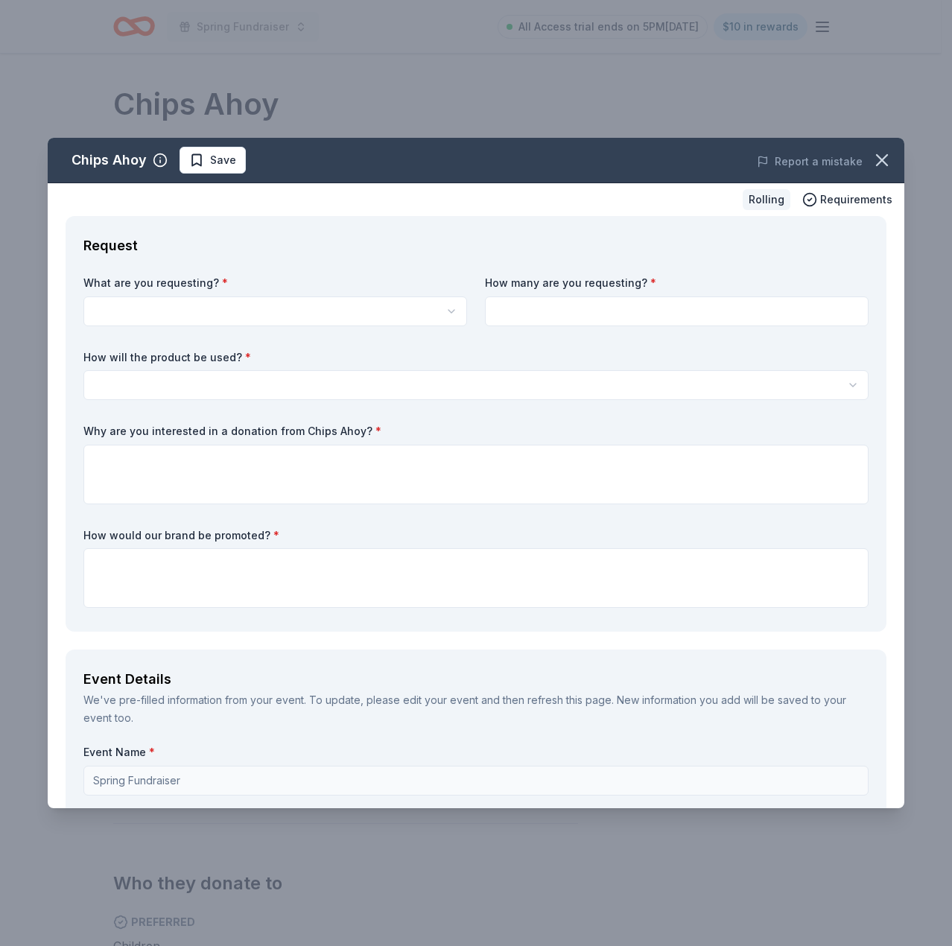
click at [387, 319] on html "Spring Fundraiser All Access trial ends on 5PM[DATE] $10 in rewards Rolling Sha…" at bounding box center [476, 473] width 952 height 946
select select "Cookies!"
click at [527, 314] on input at bounding box center [676, 311] width 383 height 30
type input "1"
click at [523, 345] on div "What are you requesting? * Cookies! Cookies! How many are you requesting? * 100…" at bounding box center [475, 444] width 785 height 338
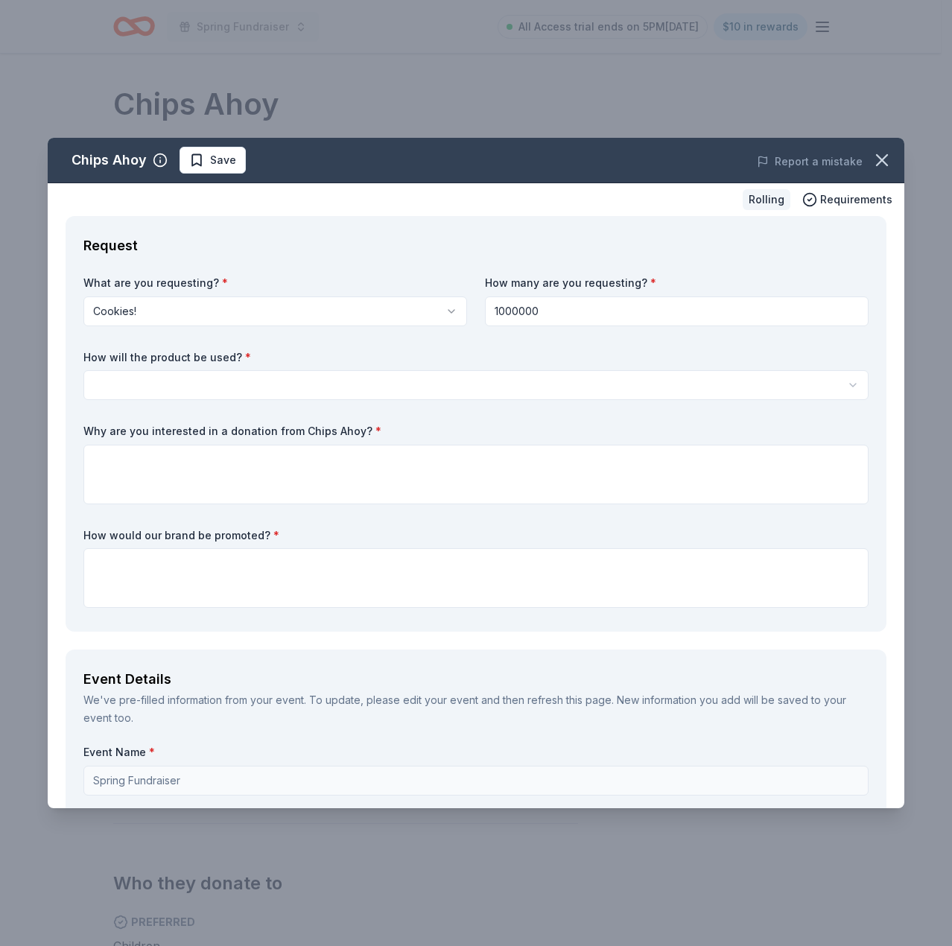
click at [520, 313] on input "1000000" at bounding box center [676, 311] width 383 height 30
type input "1000000"
click at [503, 354] on label "How will the product be used? *" at bounding box center [475, 357] width 785 height 15
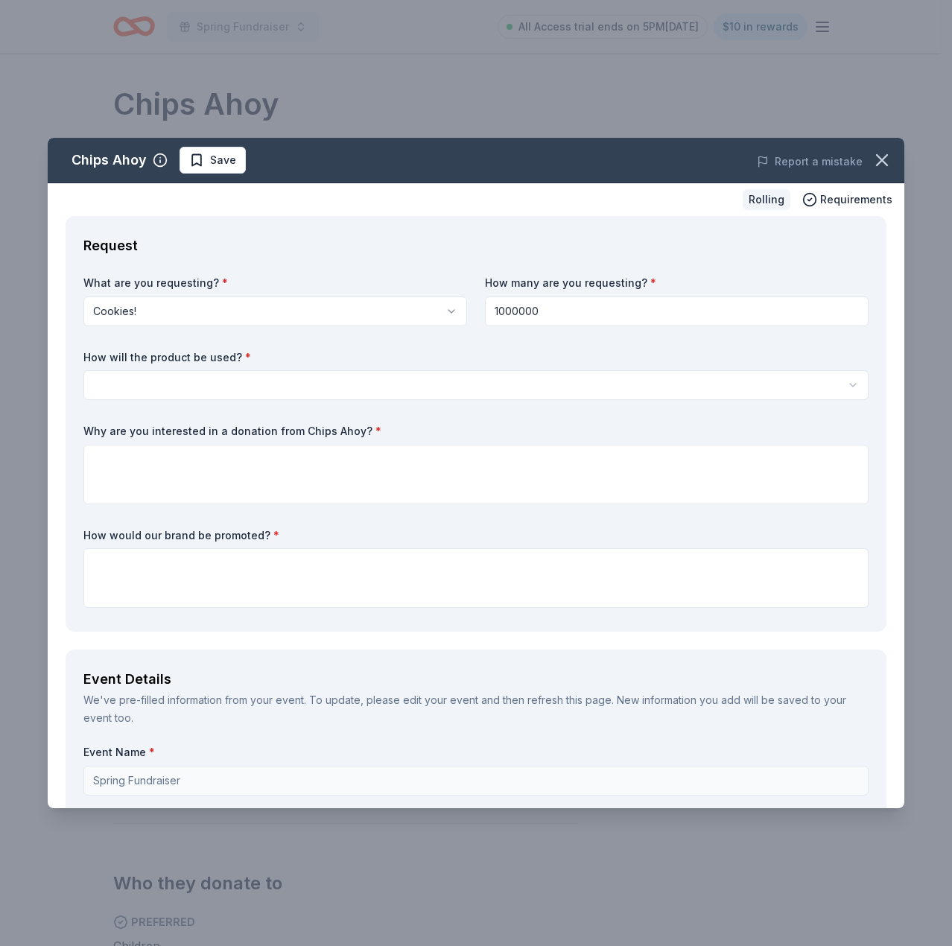
click at [502, 322] on input "1000000" at bounding box center [676, 311] width 383 height 30
click at [553, 305] on input "1000000" at bounding box center [676, 311] width 383 height 30
click at [553, 360] on label "How will the product be used? *" at bounding box center [475, 357] width 785 height 15
click at [556, 383] on html "Spring Fundraiser All Access trial ends on 5PM, 8/19 $10 in rewards Rolling Sha…" at bounding box center [476, 473] width 952 height 946
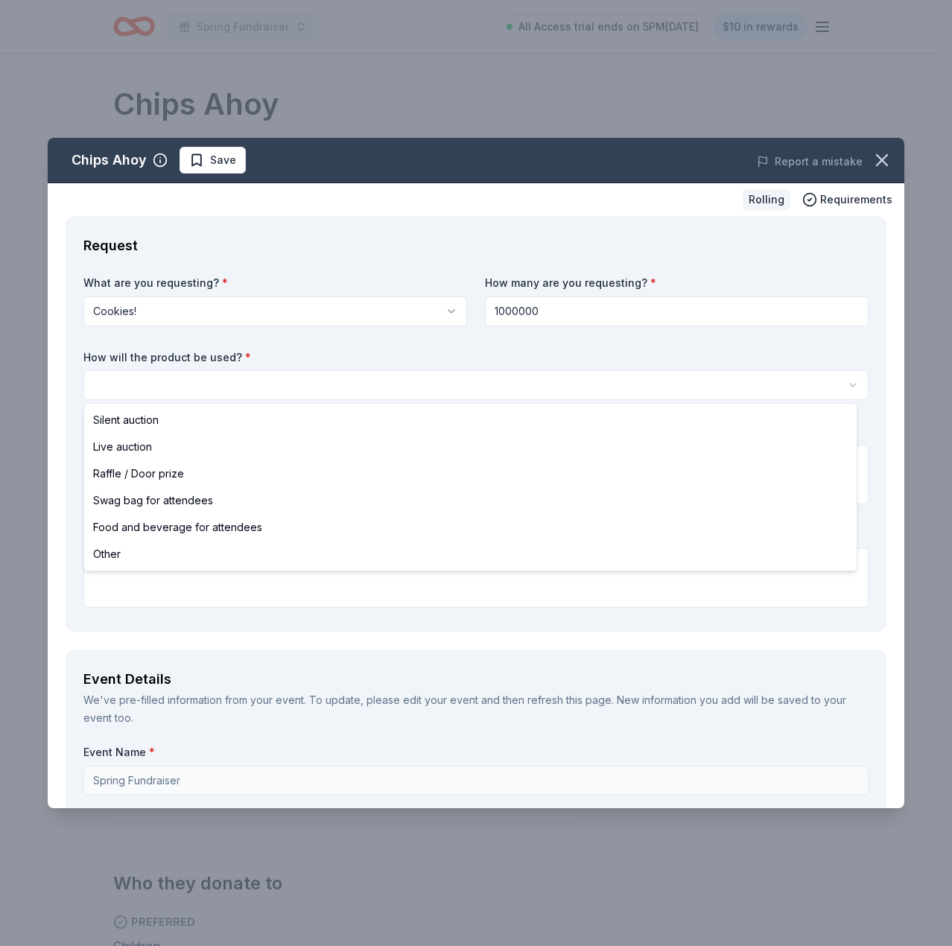
select select "foodAndBeverage"
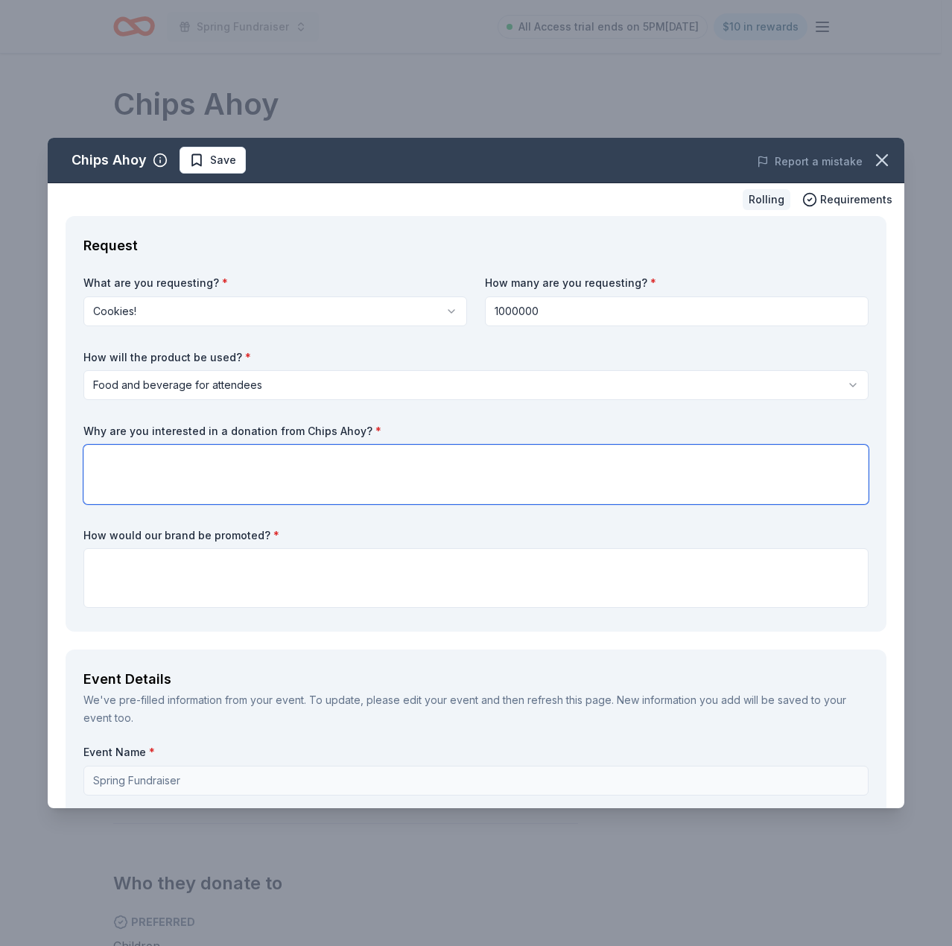
click at [278, 447] on textarea at bounding box center [475, 474] width 785 height 60
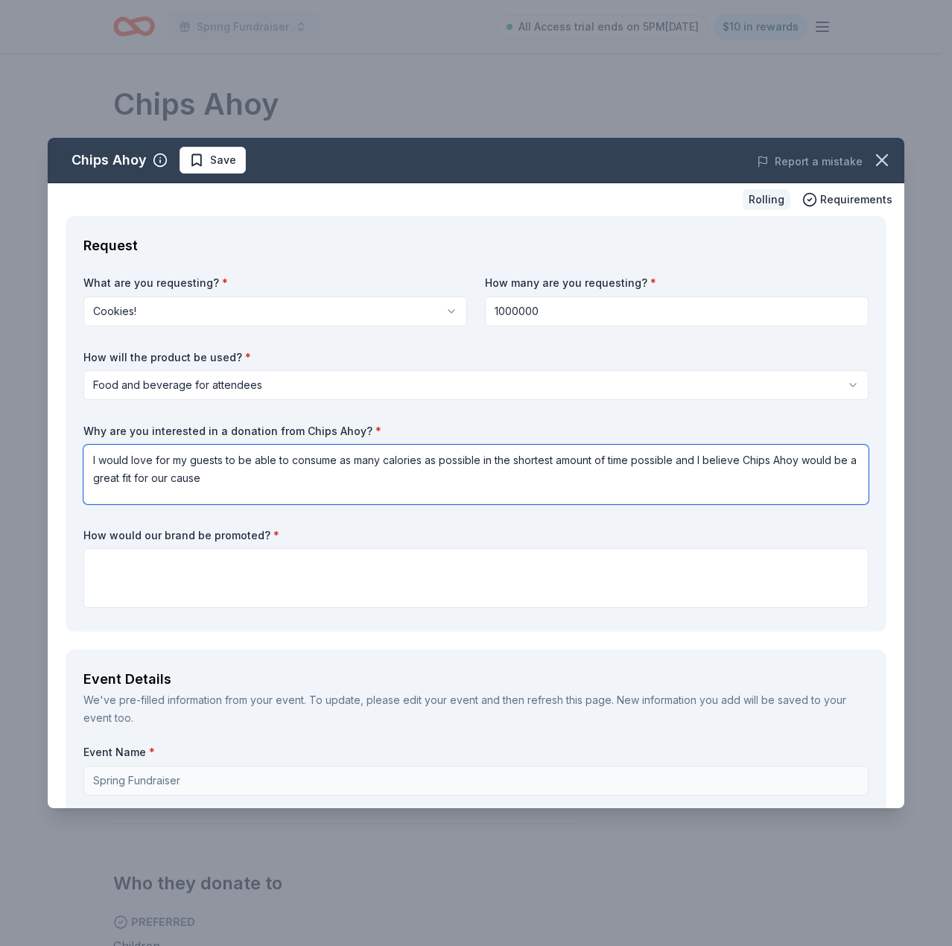
type textarea "I would love for my guests to be able to consume as many calories as possible i…"
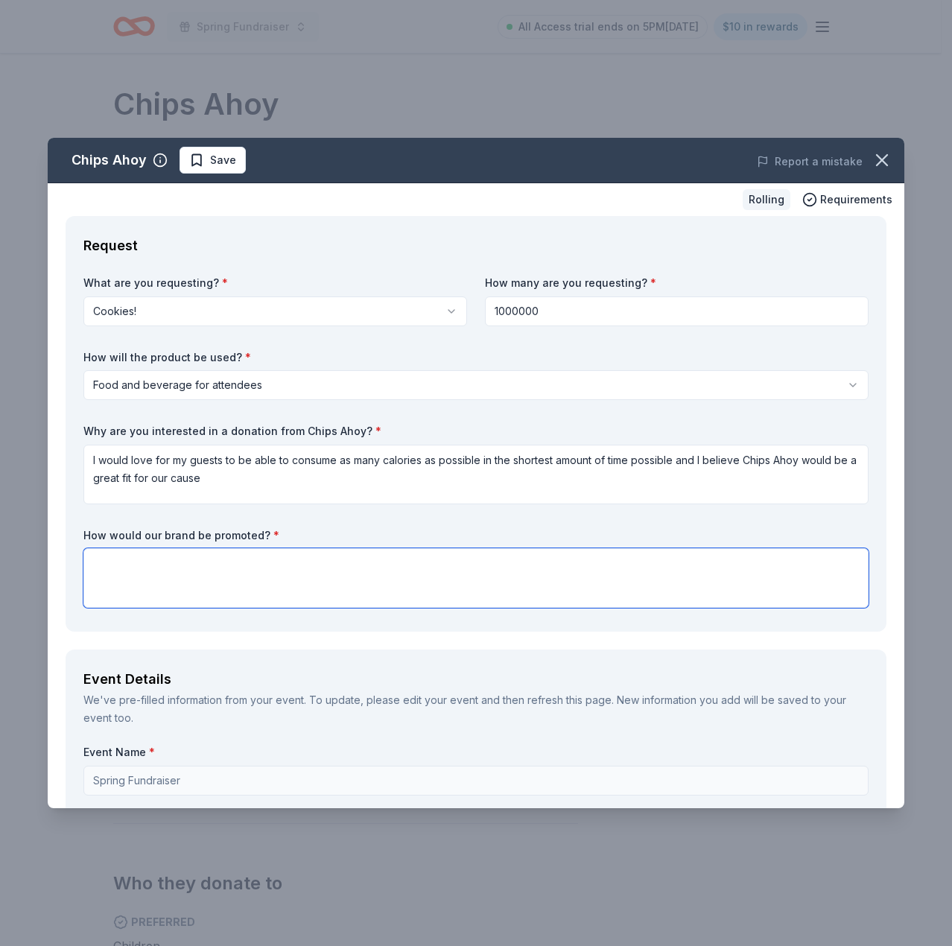
click at [242, 591] on textarea at bounding box center [475, 578] width 785 height 60
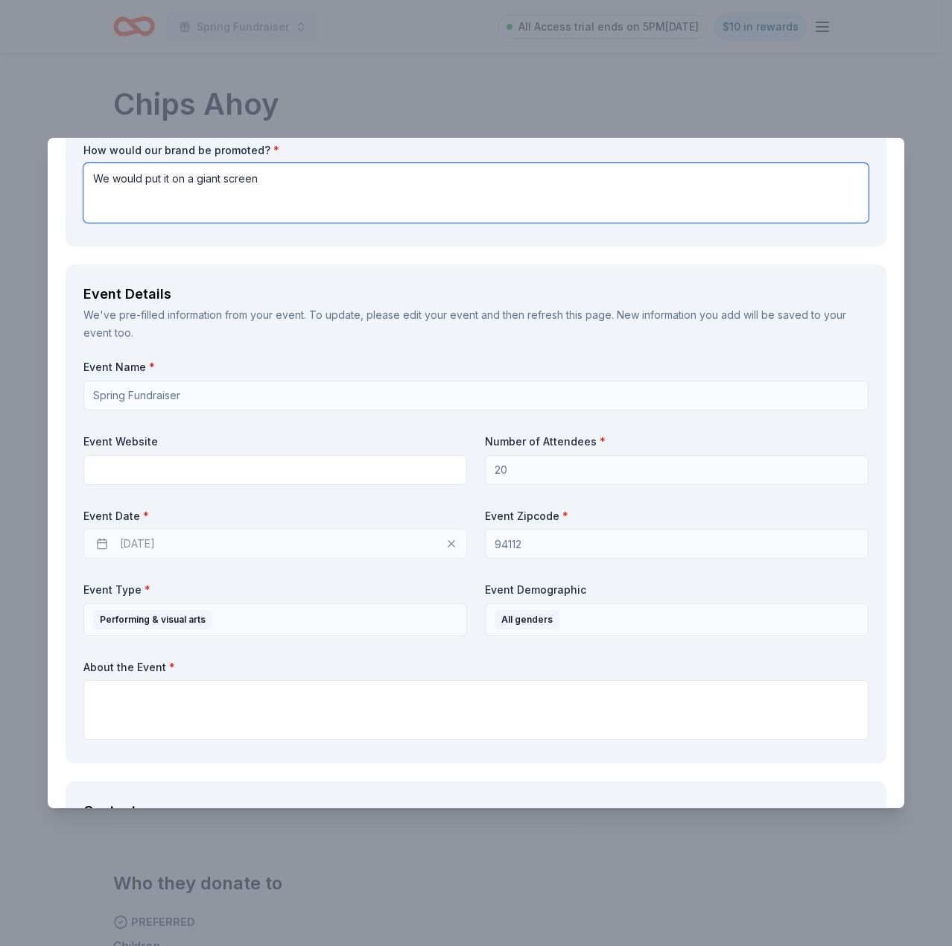
scroll to position [386, 0]
type textarea "We would put it on a giant screen"
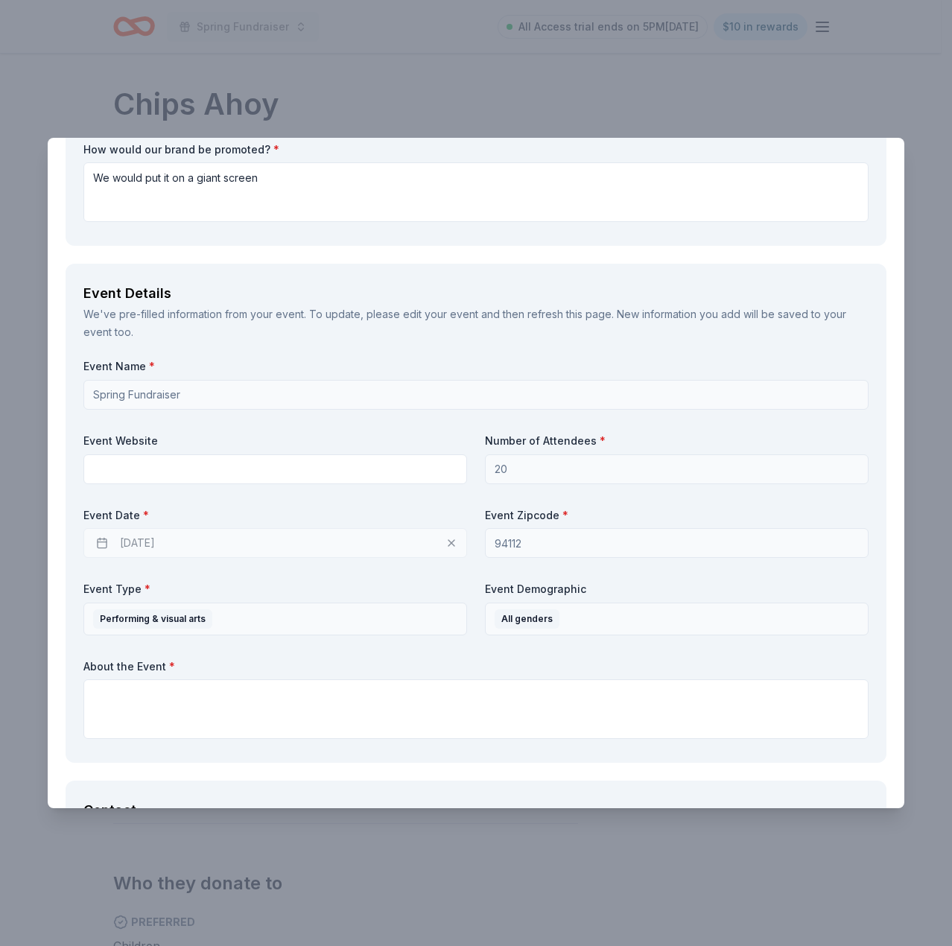
click at [525, 447] on label "Number of Attendees *" at bounding box center [676, 440] width 383 height 15
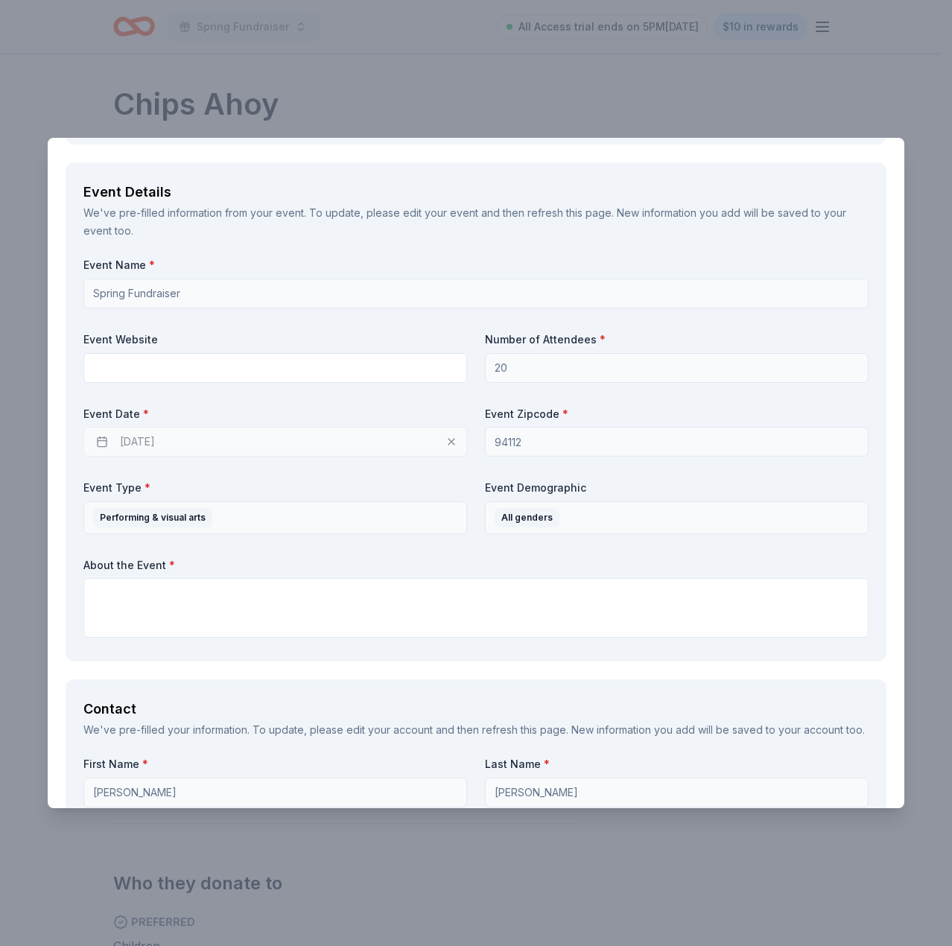
scroll to position [488, 0]
click at [398, 590] on textarea at bounding box center [475, 607] width 785 height 60
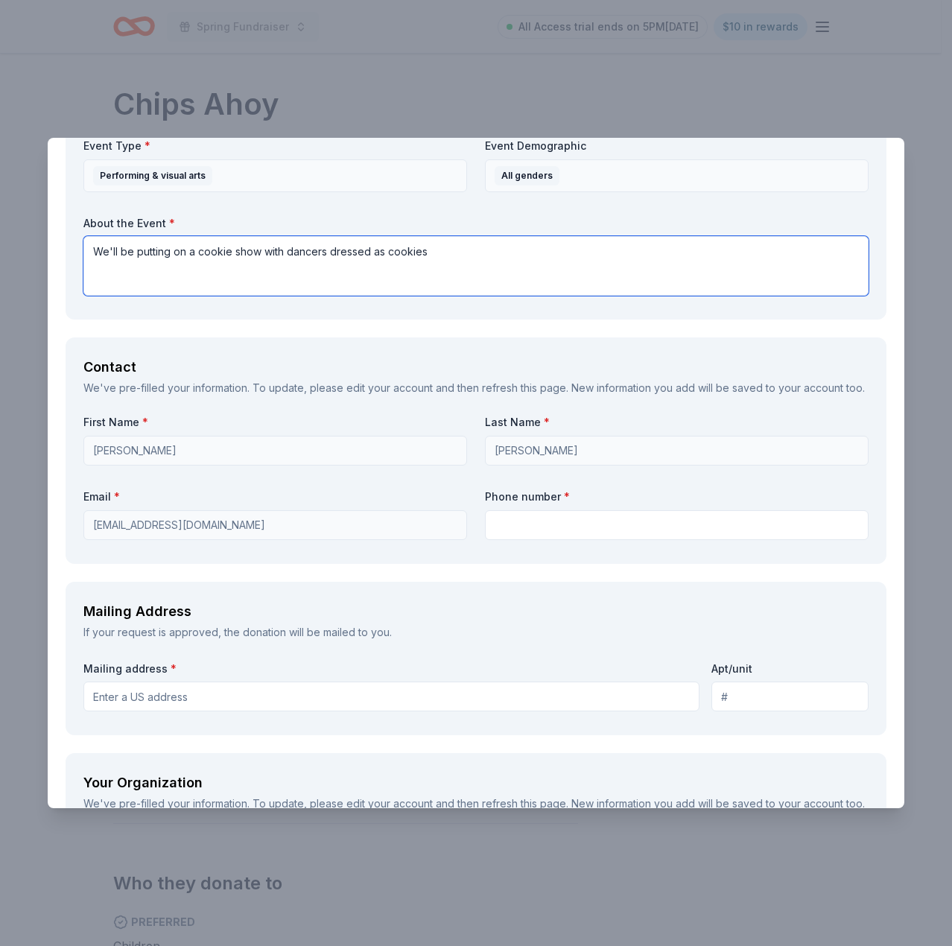
scroll to position [829, 0]
type textarea "We'll be putting on a cookie show with dancers dressed as cookies"
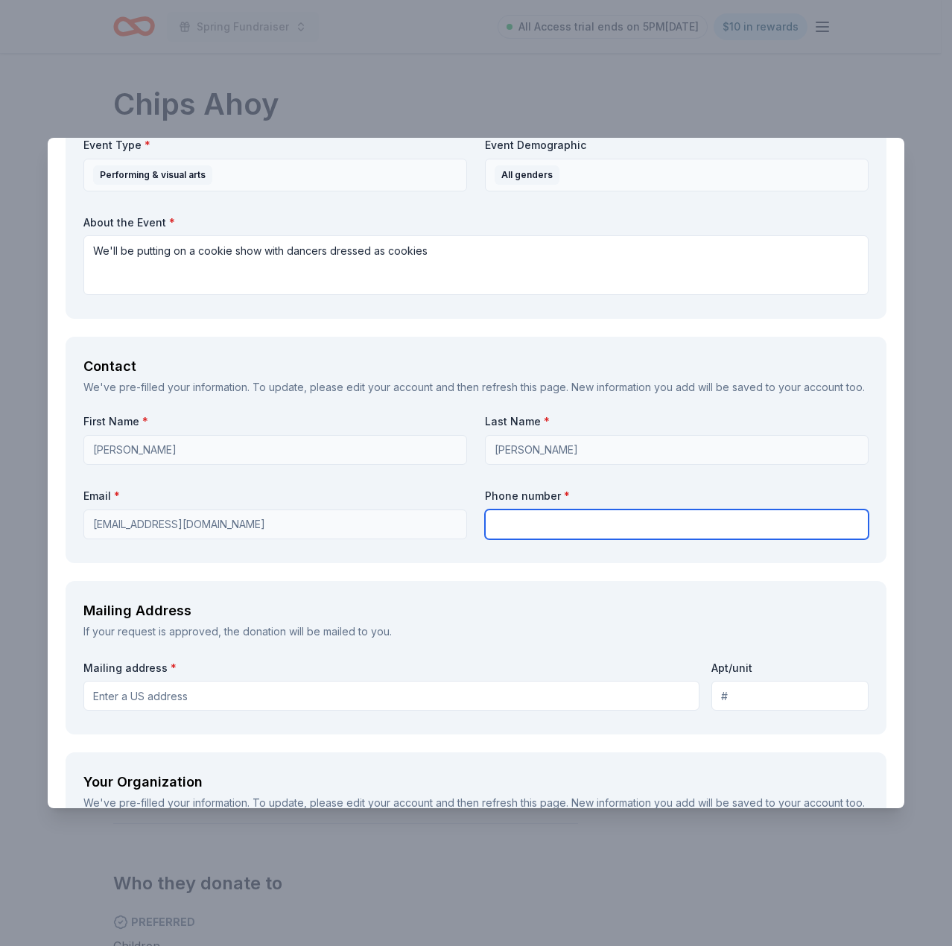
click at [543, 539] on input "text" at bounding box center [676, 524] width 383 height 30
type input "8185659048"
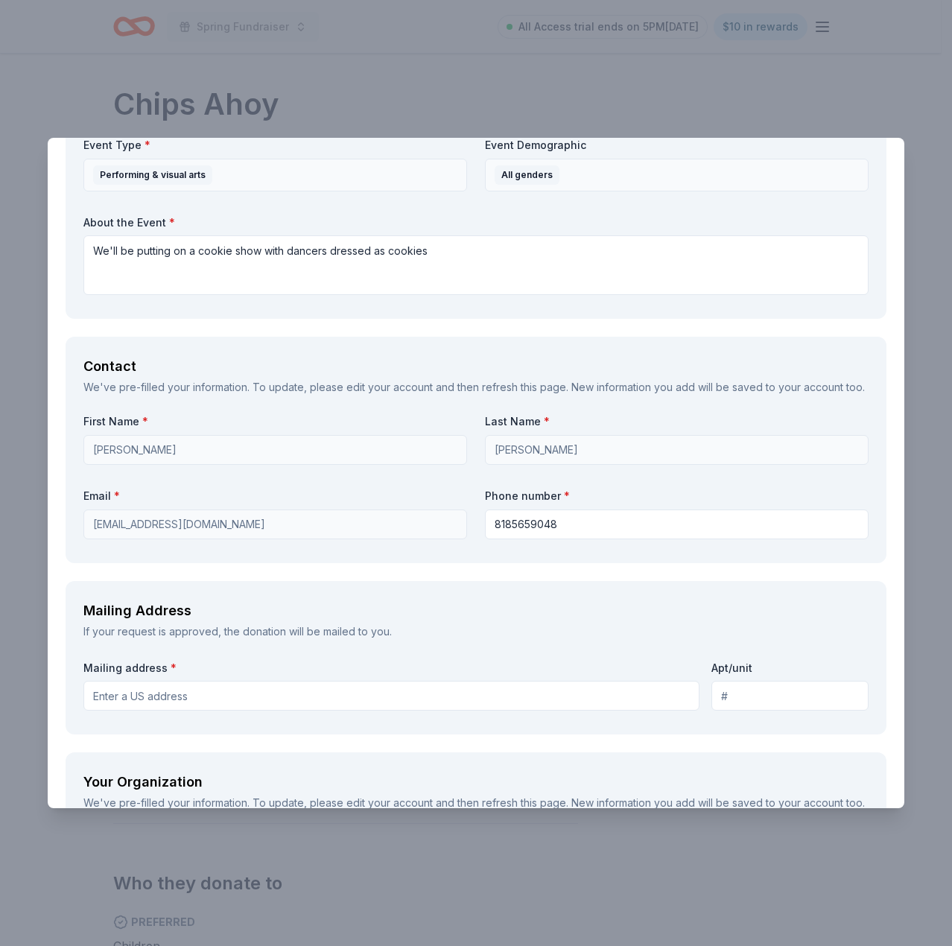
click at [494, 596] on div "Request What are you requesting? * Cookies! Cookies! How many are you requestin…" at bounding box center [476, 540] width 856 height 2309
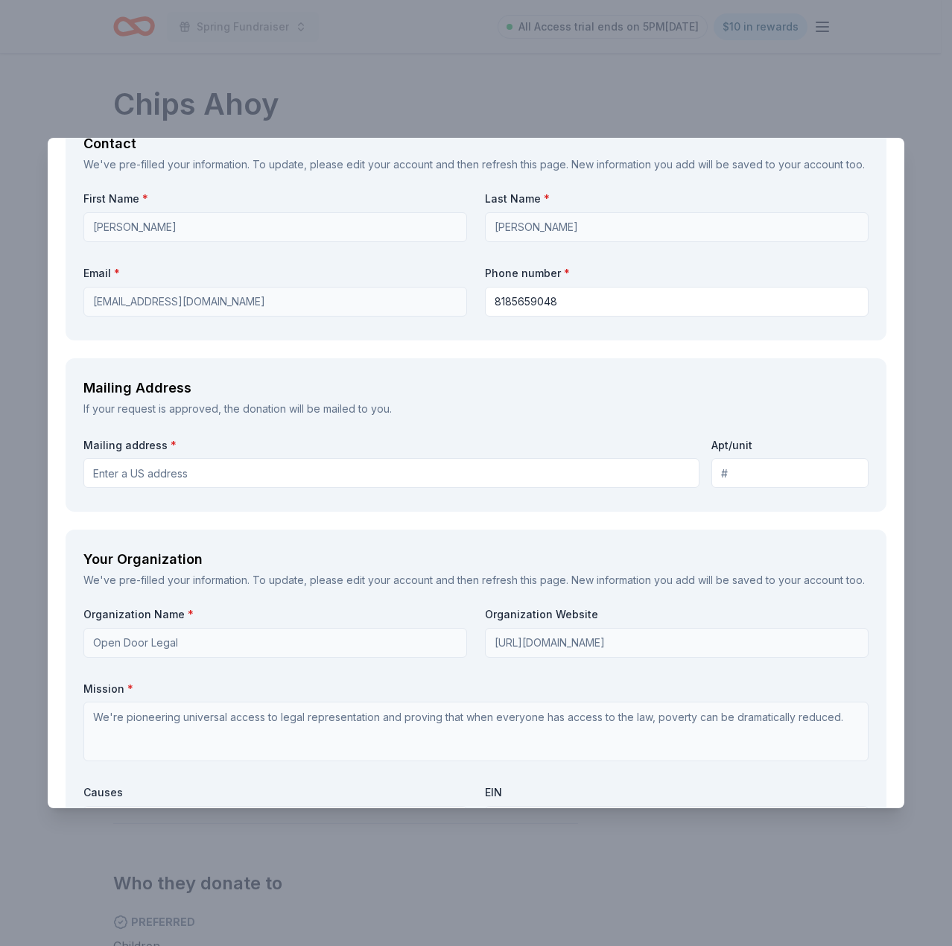
click at [443, 488] on input "Mailing address *" at bounding box center [391, 473] width 616 height 30
type input "251 South Keystone Street, Burbank, CA, 91506"
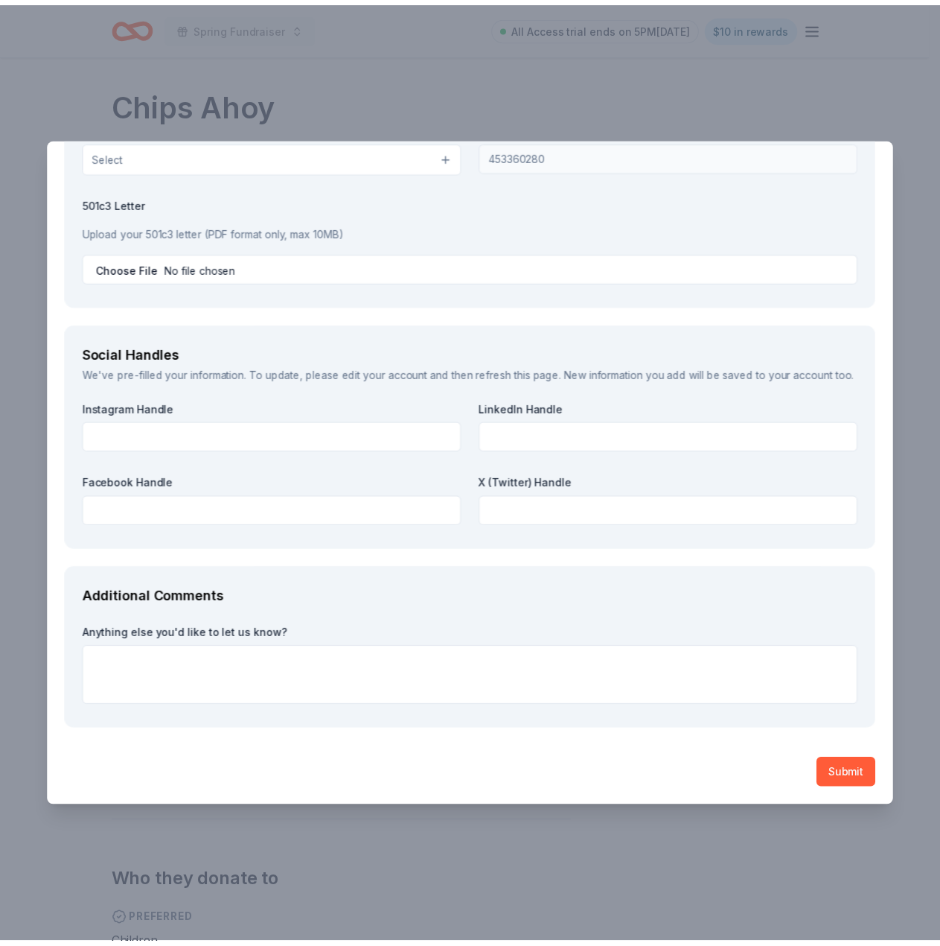
scroll to position [1771, 0]
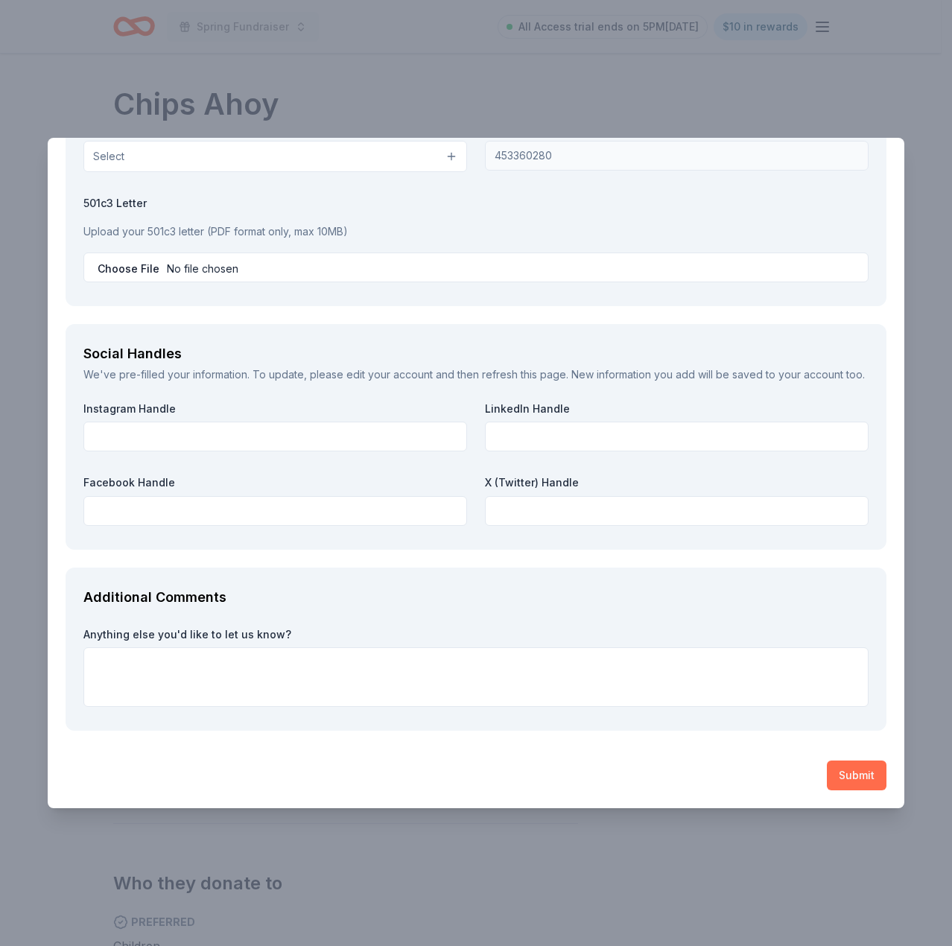
click at [835, 786] on button "Submit" at bounding box center [856, 775] width 60 height 30
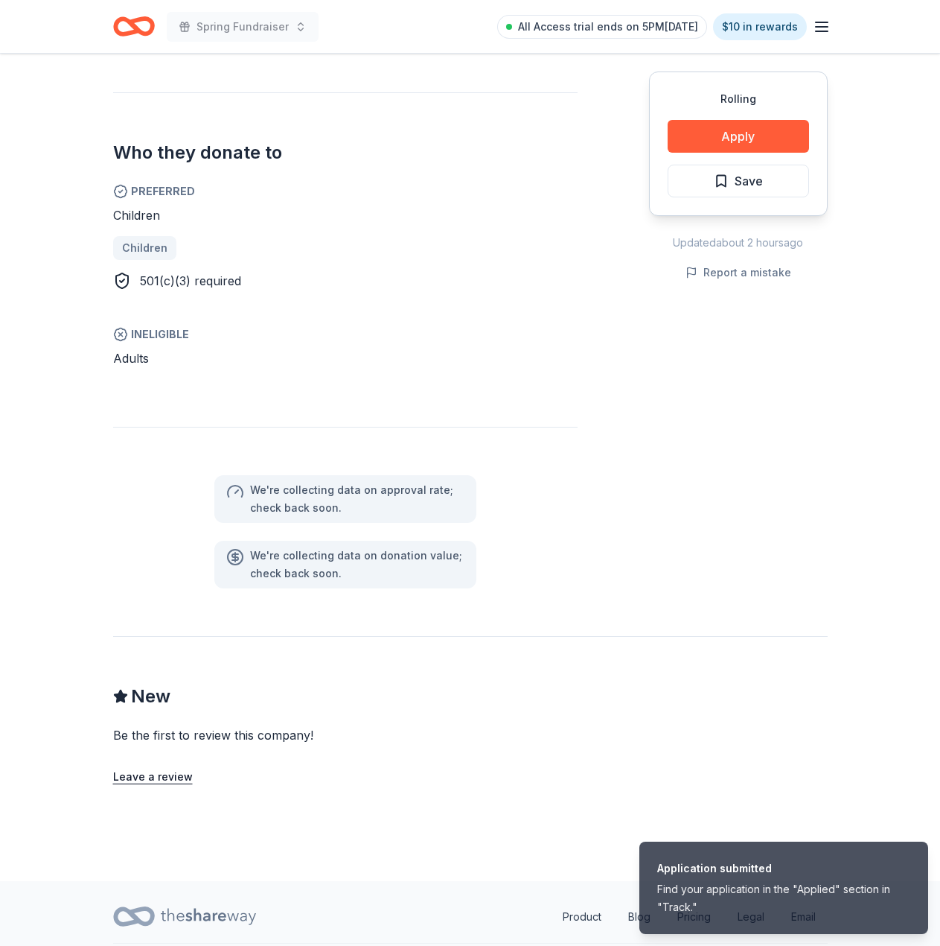
scroll to position [0, 0]
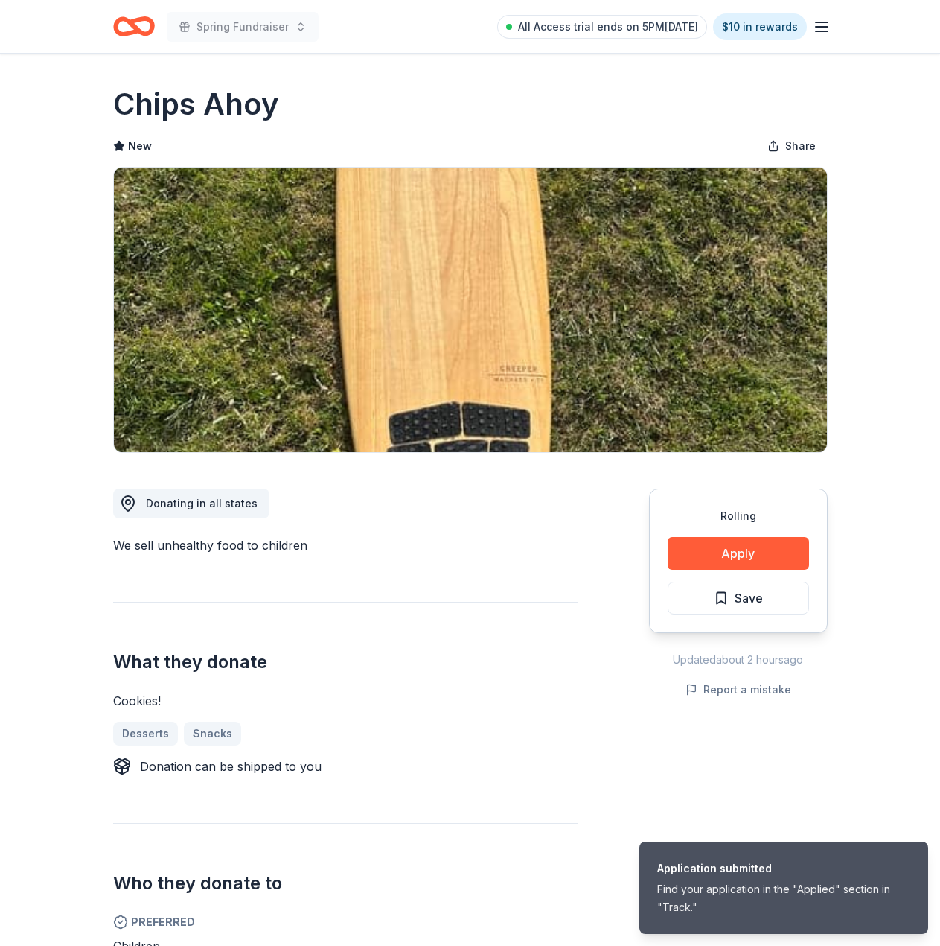
click at [488, 147] on div "New Share" at bounding box center [470, 146] width 715 height 30
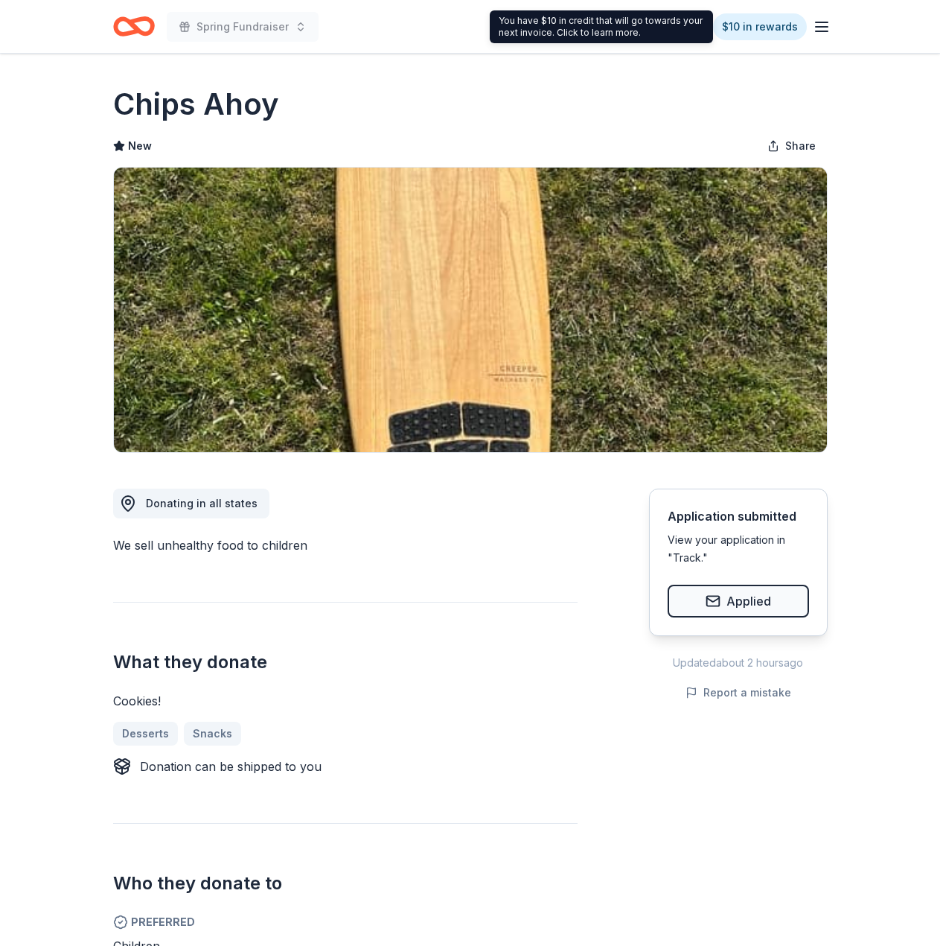
click at [807, 24] on div "All Access trial ends on 5PM, 8/19 $10 in rewards" at bounding box center [664, 26] width 334 height 35
click at [818, 27] on line "button" at bounding box center [822, 27] width 12 height 0
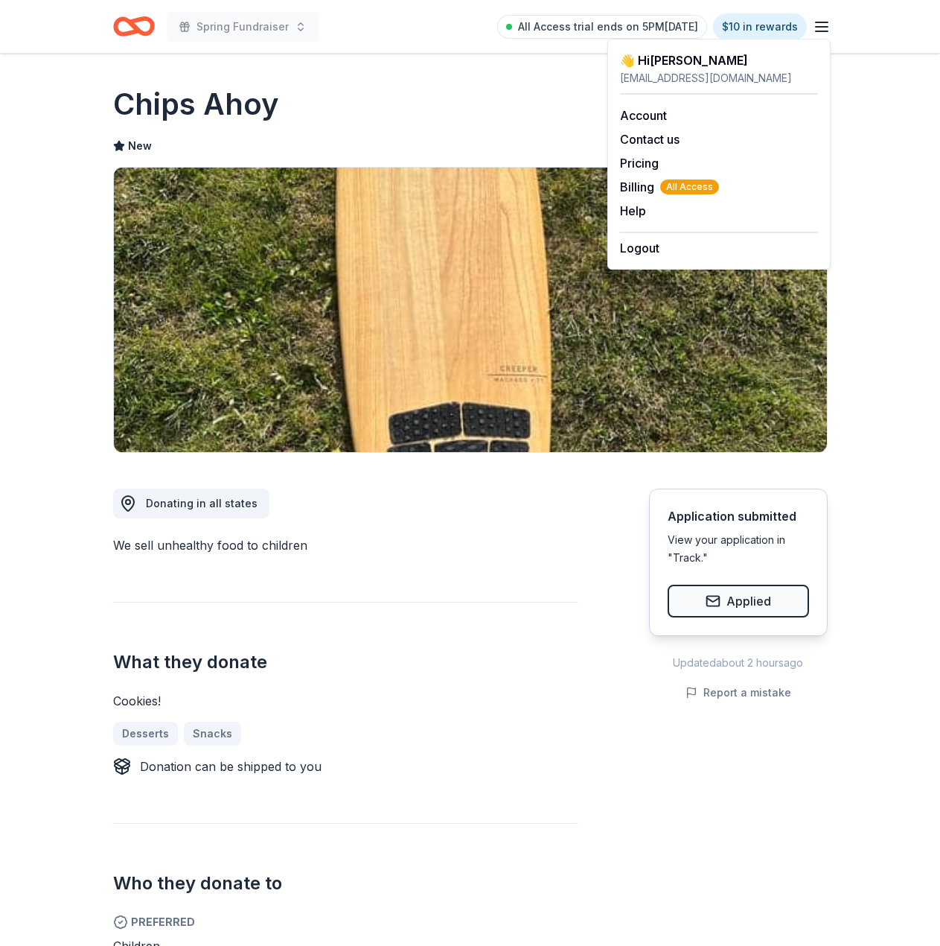
click at [462, 29] on div "Spring Fundraiser All Access trial ends on 5PM, 8/19 $10 in rewards" at bounding box center [470, 26] width 715 height 35
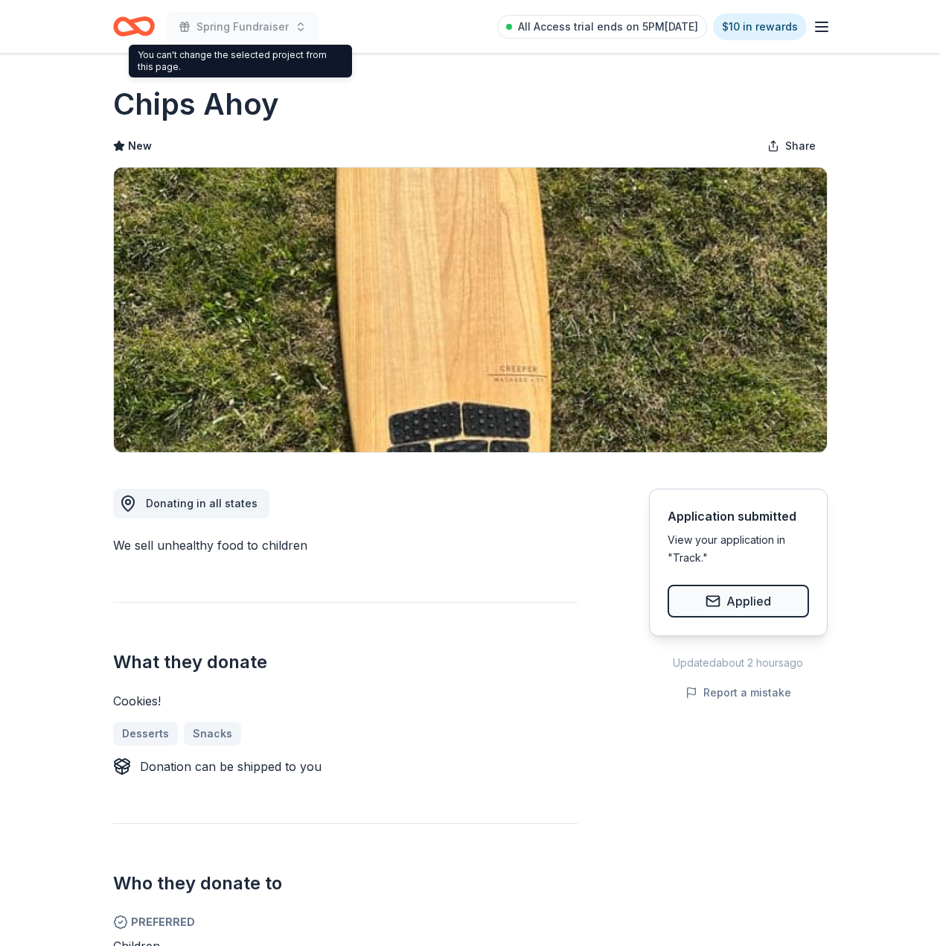
click at [150, 30] on icon "Home" at bounding box center [140, 26] width 23 height 15
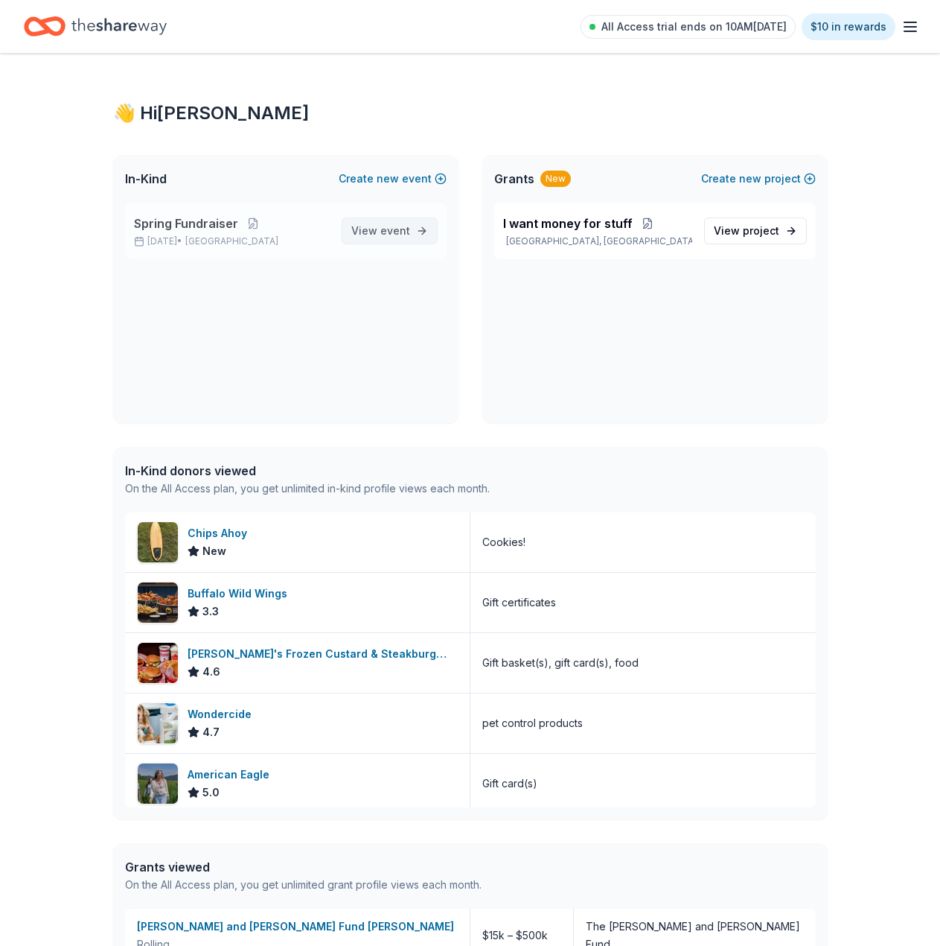
click at [372, 233] on span "View event" at bounding box center [380, 231] width 59 height 18
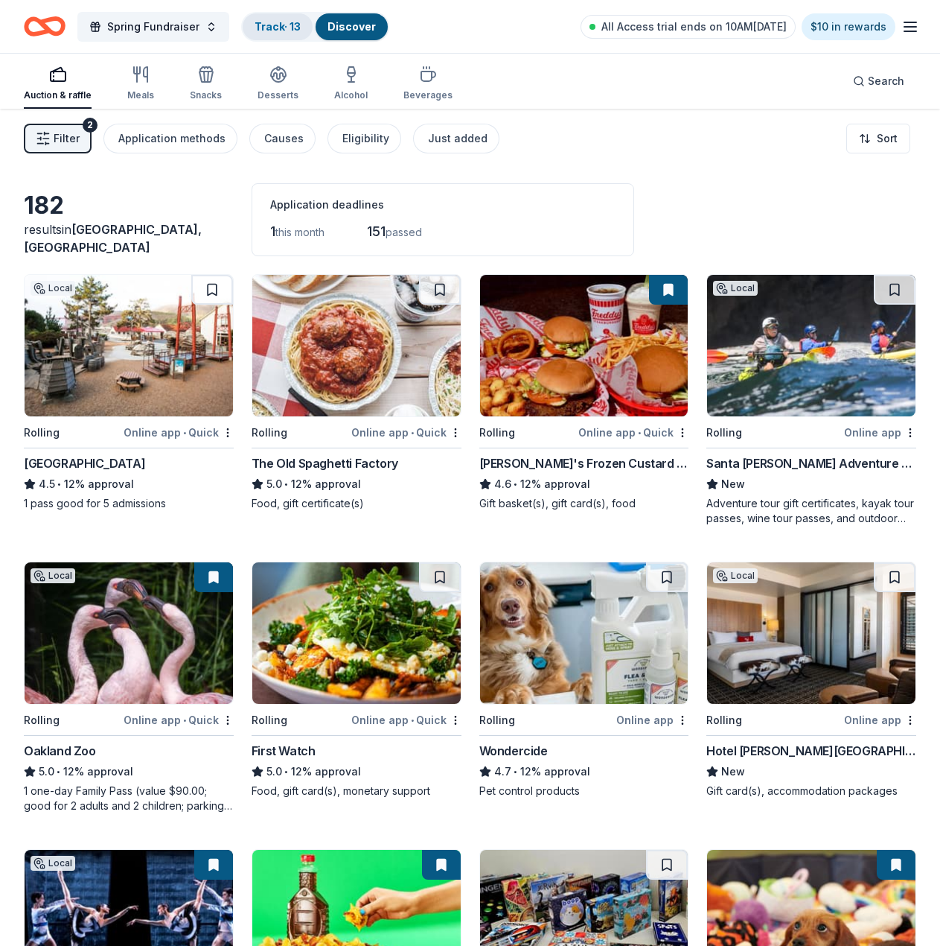
click at [255, 28] on link "Track · 13" at bounding box center [278, 26] width 46 height 13
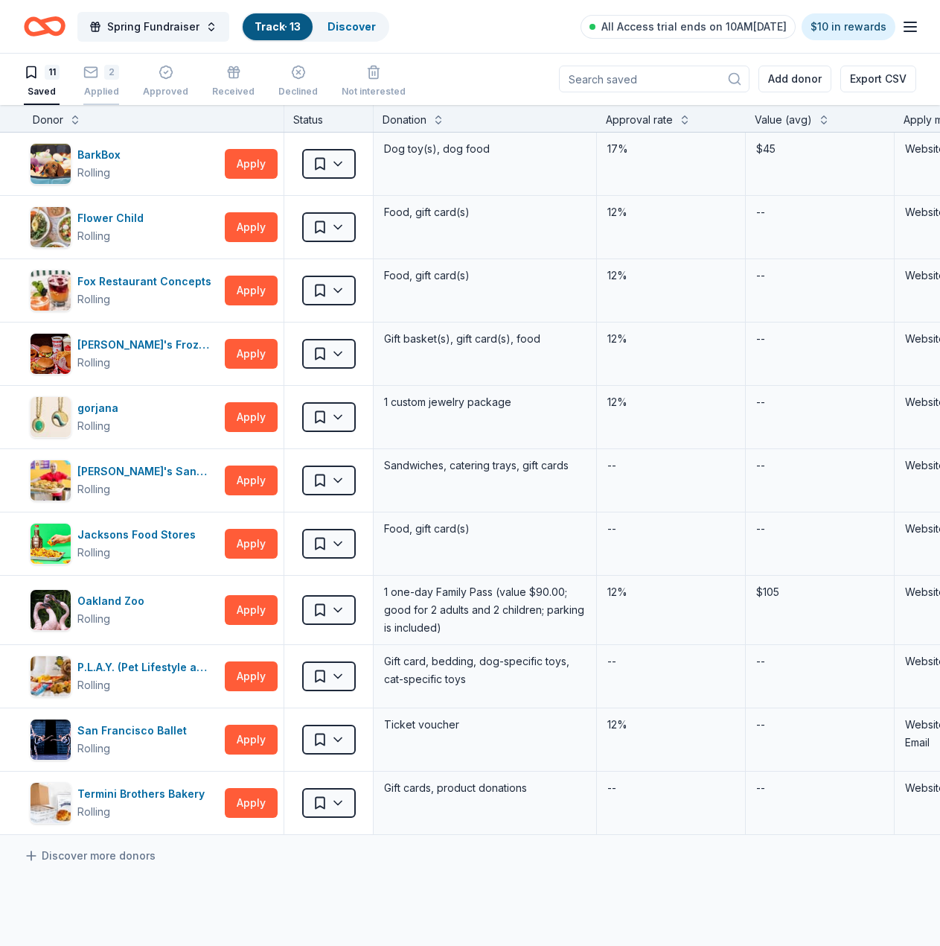
click at [103, 72] on div "2" at bounding box center [101, 72] width 36 height 15
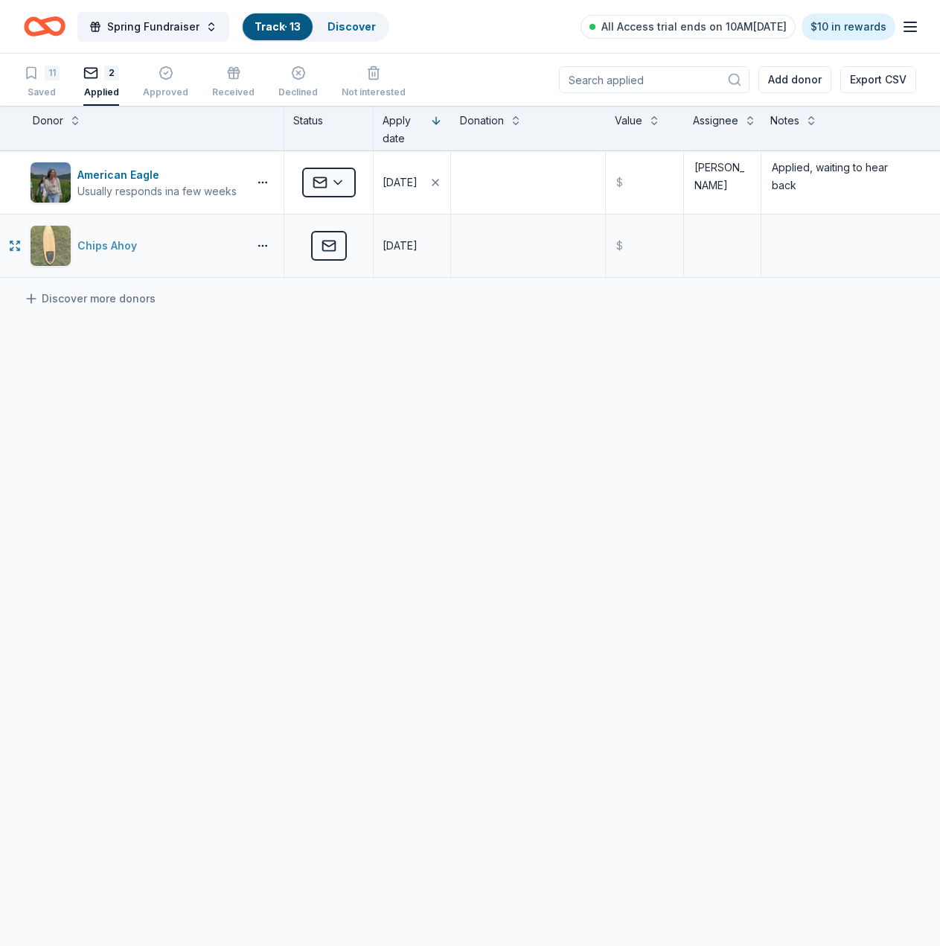
click at [128, 239] on div "Chips Ahoy" at bounding box center [110, 246] width 66 height 18
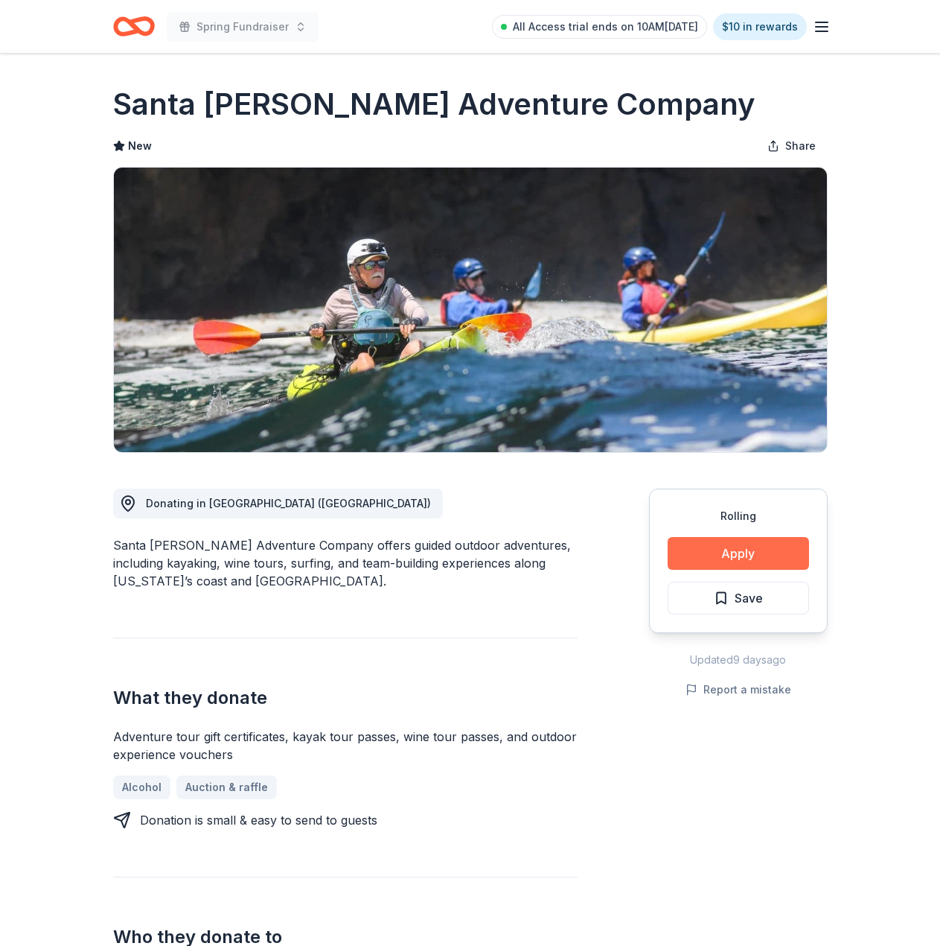
click at [681, 546] on button "Apply" at bounding box center [738, 553] width 141 height 33
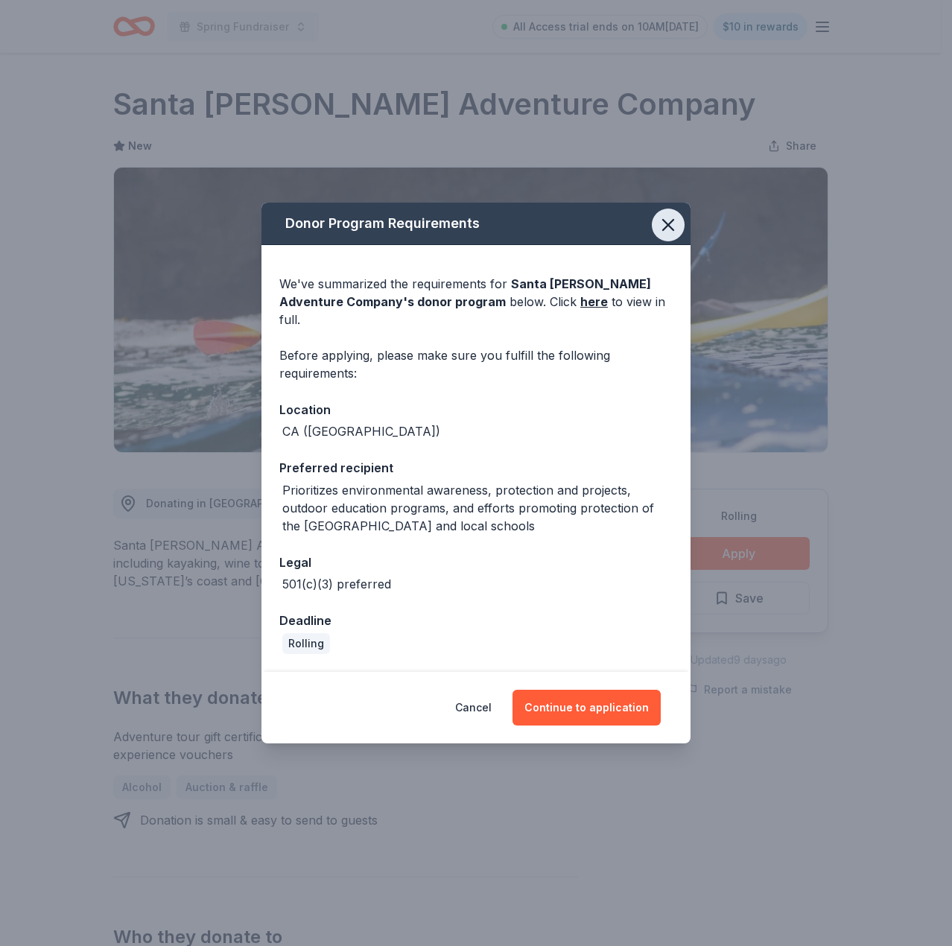
click at [669, 230] on icon "button" at bounding box center [668, 225] width 10 height 10
